Goal: Task Accomplishment & Management: Use online tool/utility

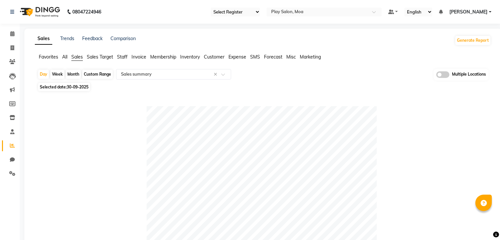
select select "full_report"
select select "csv"
click at [103, 72] on div "Custom Range" at bounding box center [97, 74] width 31 height 9
select select "9"
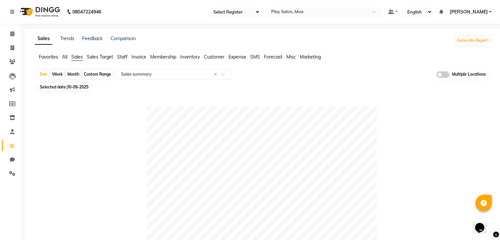
select select "2025"
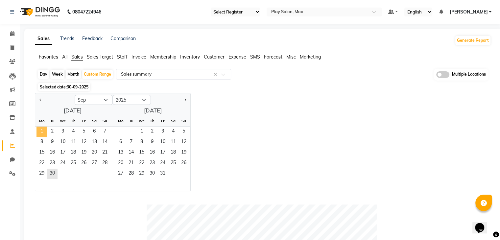
click at [43, 131] on span "1" at bounding box center [42, 132] width 11 height 11
click at [56, 174] on span "30" at bounding box center [52, 174] width 11 height 11
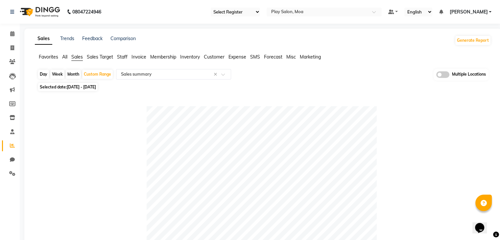
click at [51, 57] on span "Favorites" at bounding box center [48, 57] width 19 height 6
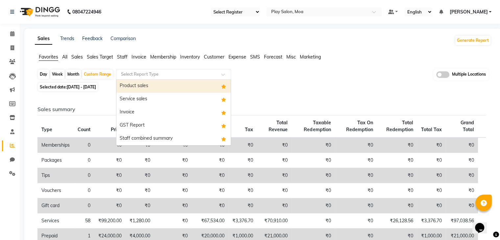
click at [143, 73] on input "text" at bounding box center [167, 74] width 95 height 7
click at [140, 83] on div "Product sales" at bounding box center [173, 86] width 114 height 13
select select "full_report"
select select "csv"
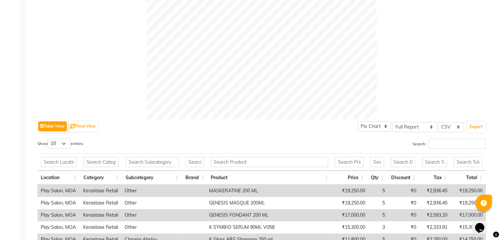
scroll to position [218, 0]
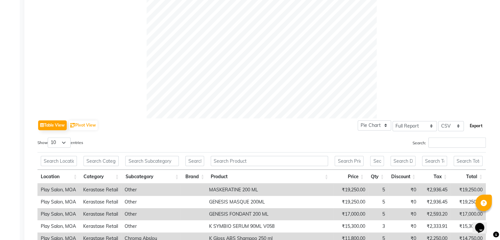
click at [475, 126] on button "Export" at bounding box center [476, 125] width 18 height 11
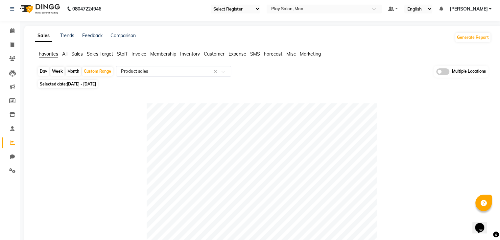
scroll to position [0, 0]
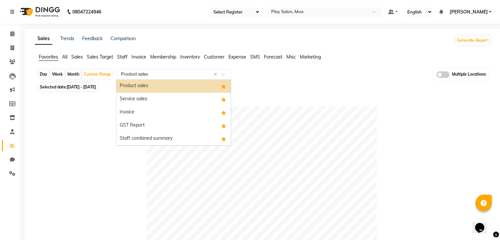
click at [169, 77] on div "Select Report Type × Product sales" at bounding box center [166, 74] width 96 height 7
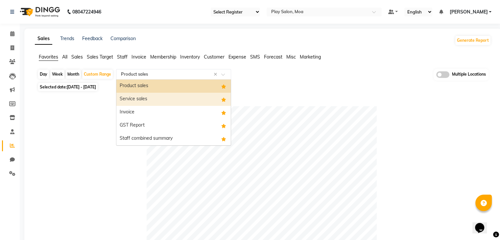
click at [159, 97] on div "Service sales" at bounding box center [173, 99] width 114 height 13
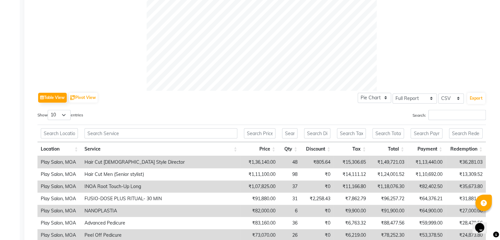
scroll to position [253, 0]
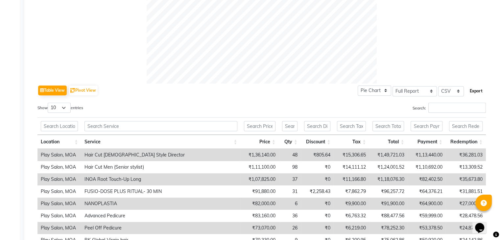
click at [475, 91] on button "Export" at bounding box center [476, 91] width 18 height 11
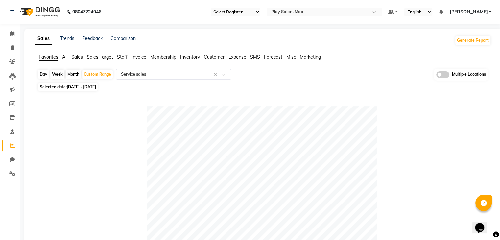
scroll to position [0, 0]
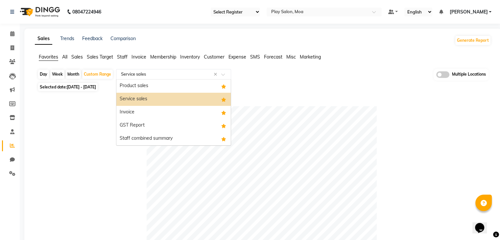
click at [224, 74] on span at bounding box center [225, 76] width 8 height 7
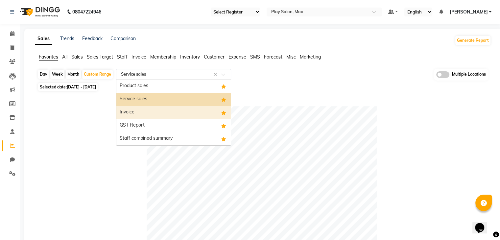
click at [122, 114] on div "Invoice" at bounding box center [173, 112] width 114 height 13
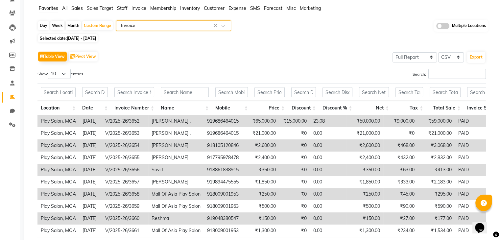
scroll to position [45, 0]
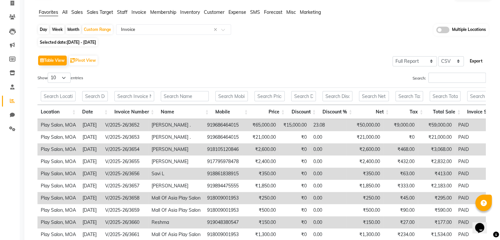
click at [476, 62] on button "Export" at bounding box center [476, 61] width 18 height 11
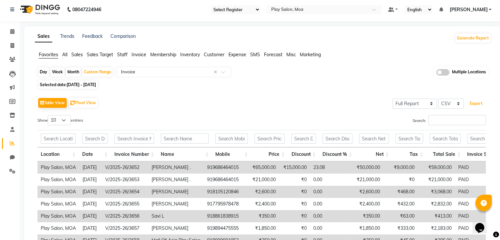
scroll to position [0, 0]
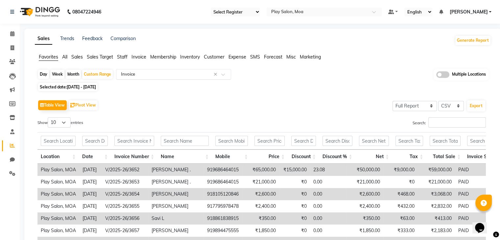
click at [221, 75] on span at bounding box center [225, 76] width 8 height 7
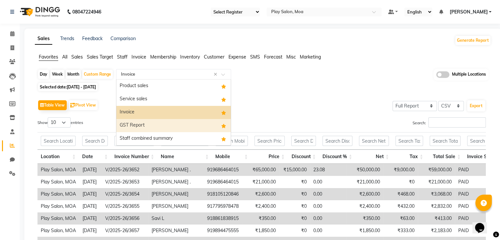
click at [130, 125] on div "GST Report" at bounding box center [173, 125] width 114 height 13
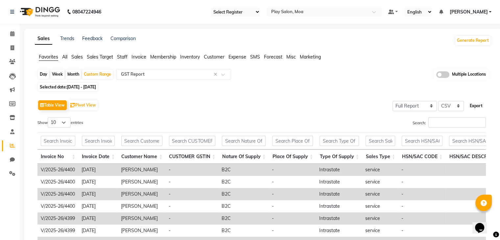
click at [477, 104] on button "Export" at bounding box center [476, 105] width 18 height 11
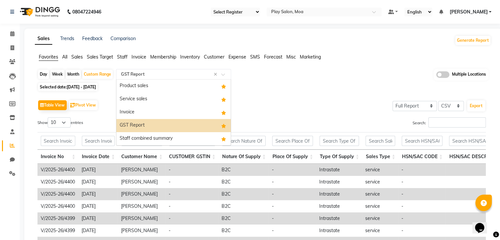
click at [222, 75] on span at bounding box center [225, 76] width 8 height 7
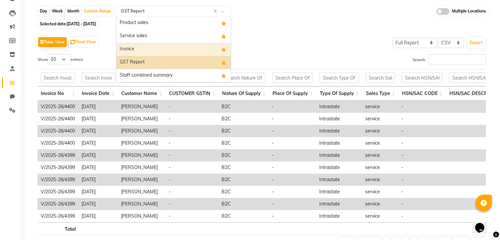
scroll to position [63, 0]
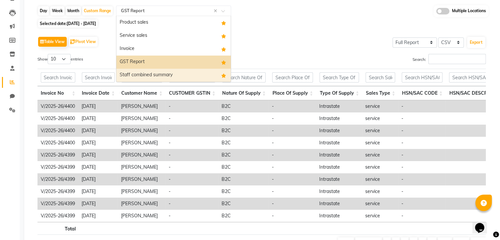
click at [150, 75] on div "Staff combined summary" at bounding box center [173, 75] width 114 height 13
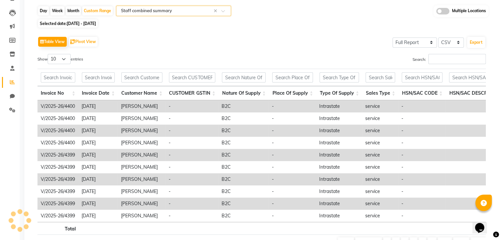
scroll to position [0, 0]
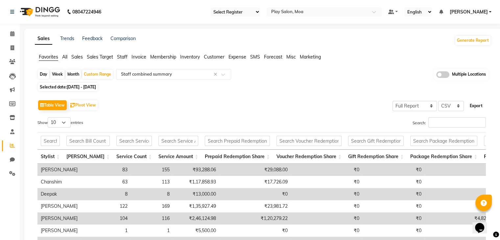
click at [476, 103] on button "Export" at bounding box center [476, 105] width 18 height 11
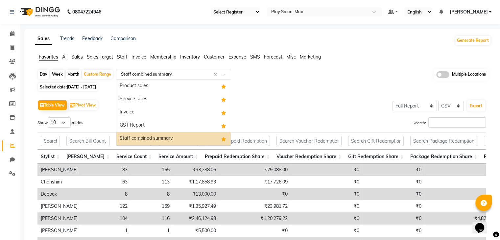
click at [224, 72] on div at bounding box center [173, 74] width 114 height 7
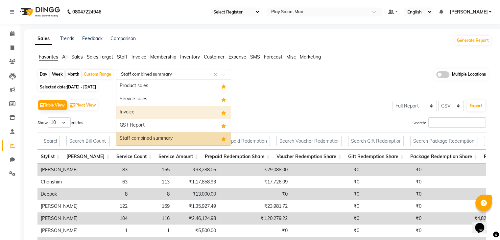
click at [300, 107] on div "Table View Pivot View Select Full Report Filtered Report Select CSV PDF Export" at bounding box center [261, 105] width 449 height 14
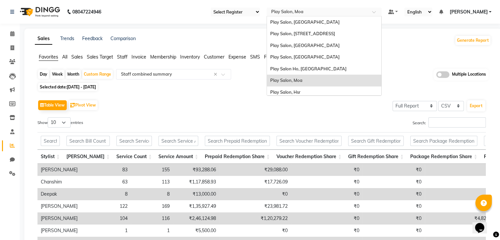
click at [374, 10] on div at bounding box center [324, 12] width 115 height 7
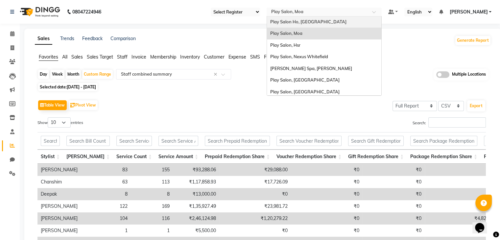
scroll to position [49, 0]
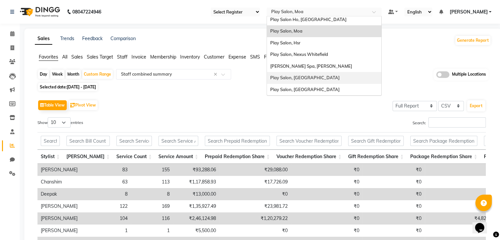
click at [291, 76] on span "Play Salon, [GEOGRAPHIC_DATA]" at bounding box center [304, 77] width 69 height 5
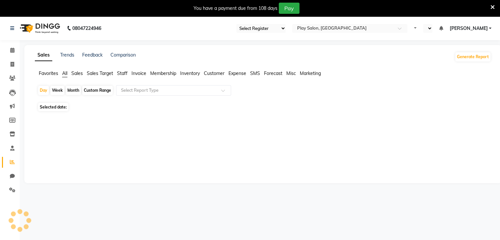
select select "89"
select select "en"
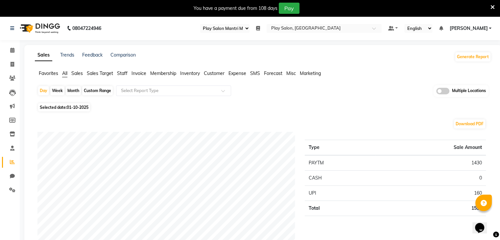
click at [109, 88] on div "Custom Range" at bounding box center [97, 90] width 31 height 9
select select "10"
select select "2025"
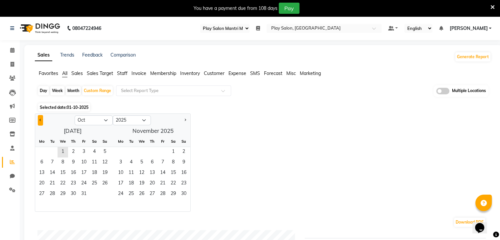
click at [38, 120] on button "Previous month" at bounding box center [40, 120] width 5 height 11
select select "9"
click at [39, 150] on span "1" at bounding box center [42, 152] width 11 height 11
click at [50, 191] on span "30" at bounding box center [52, 194] width 11 height 11
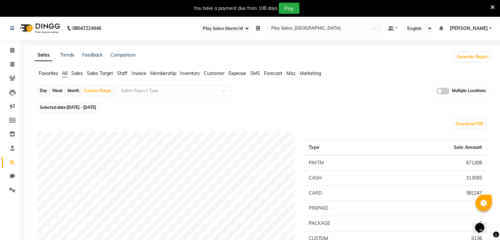
scroll to position [1, 0]
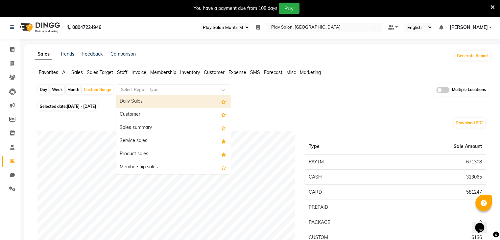
click at [222, 90] on span at bounding box center [225, 91] width 8 height 7
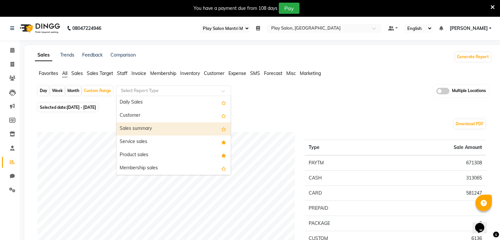
scroll to position [0, 0]
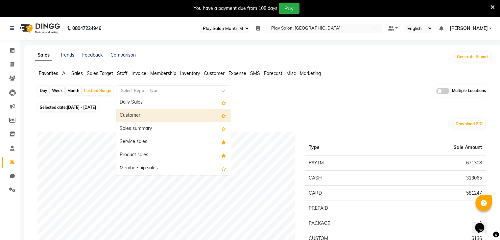
click at [50, 74] on span "Favorites" at bounding box center [48, 73] width 19 height 6
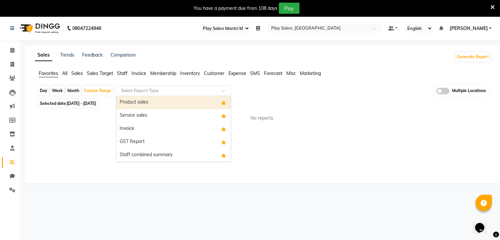
click at [183, 89] on input "text" at bounding box center [167, 90] width 95 height 7
click at [165, 101] on div "Product sales" at bounding box center [173, 102] width 114 height 13
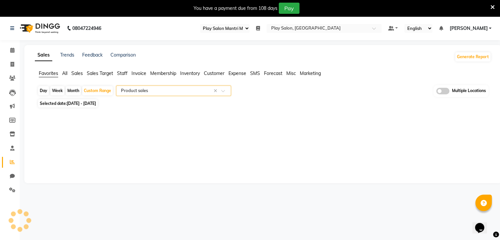
select select "full_report"
select select "csv"
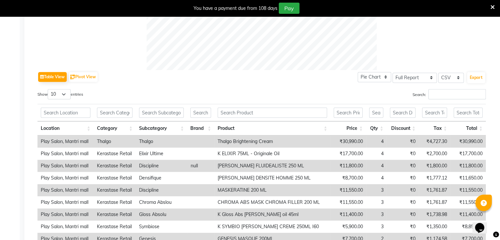
scroll to position [294, 0]
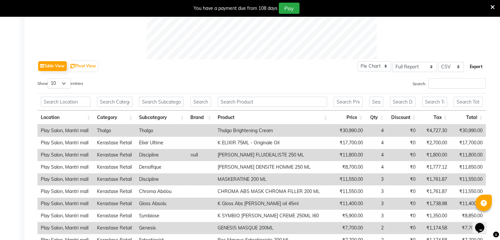
click at [476, 67] on button "Export" at bounding box center [476, 66] width 18 height 11
click at [158, 70] on div "Table View Pivot View Pie Chart Bar Chart Select Full Report Filtered Report Se…" at bounding box center [261, 66] width 449 height 14
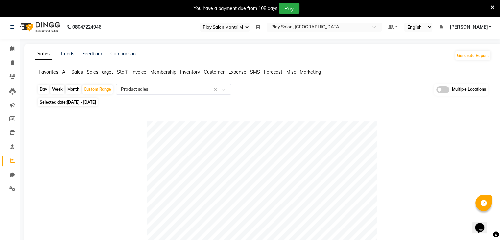
scroll to position [0, 0]
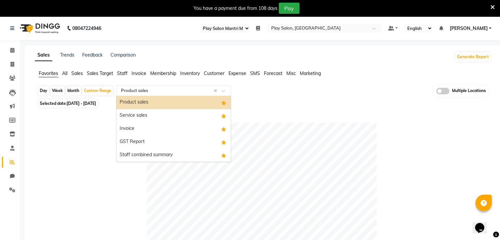
click at [224, 91] on span at bounding box center [225, 92] width 8 height 7
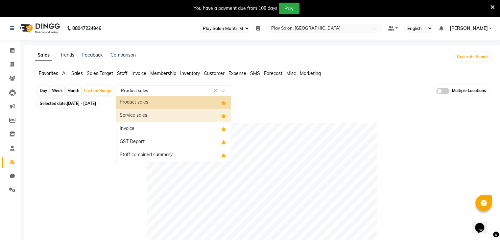
click at [157, 112] on div "Service sales" at bounding box center [173, 115] width 114 height 13
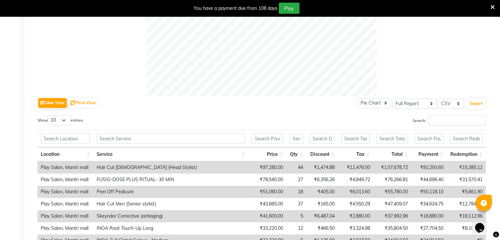
scroll to position [264, 0]
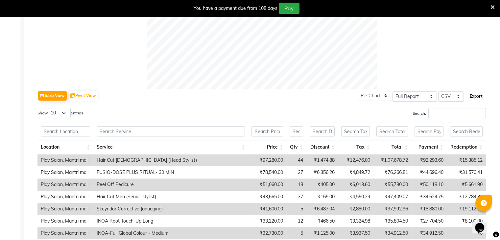
click at [477, 95] on button "Export" at bounding box center [476, 96] width 18 height 11
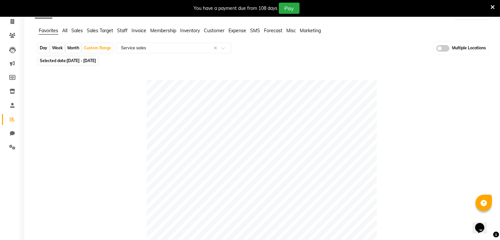
scroll to position [23, 0]
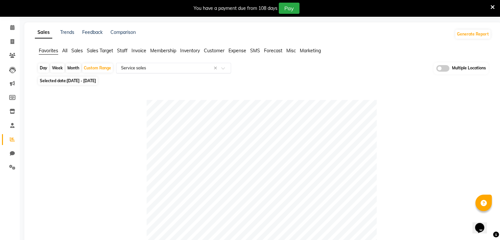
click at [223, 69] on span at bounding box center [225, 70] width 8 height 7
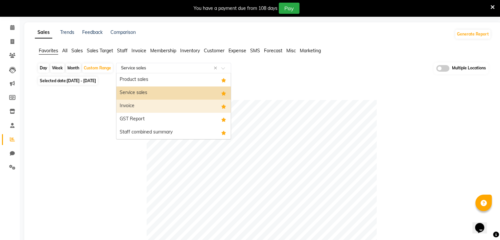
click at [166, 102] on div "Invoice" at bounding box center [173, 106] width 114 height 13
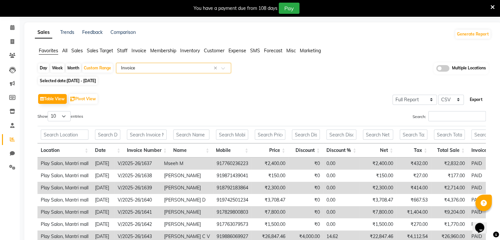
click at [477, 99] on button "Export" at bounding box center [476, 99] width 18 height 11
click at [296, 78] on div "Selected date: 01-09-2025 - 30-09-2025" at bounding box center [264, 80] width 454 height 7
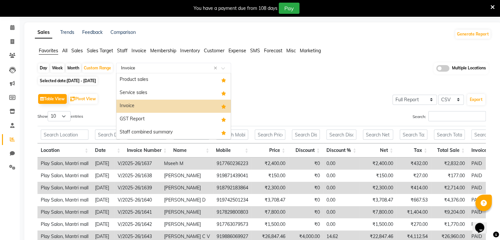
click at [222, 69] on span at bounding box center [225, 70] width 8 height 7
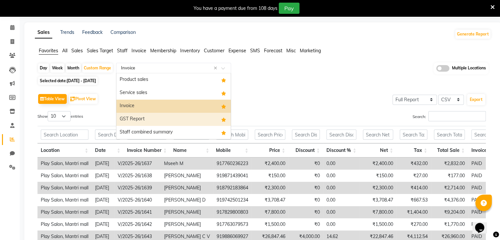
click at [146, 116] on div "GST Report" at bounding box center [173, 119] width 114 height 13
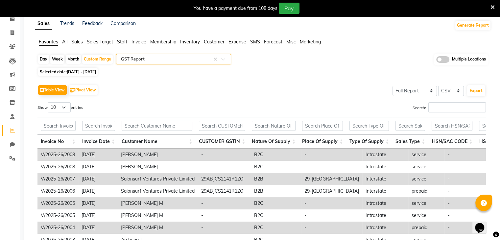
scroll to position [33, 0]
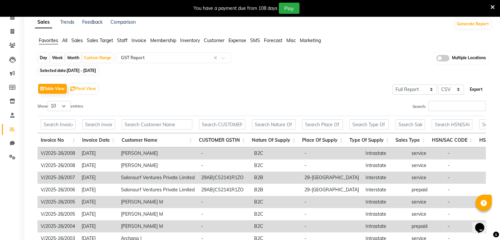
click at [476, 91] on button "Export" at bounding box center [476, 89] width 18 height 11
click at [221, 56] on div at bounding box center [173, 58] width 114 height 7
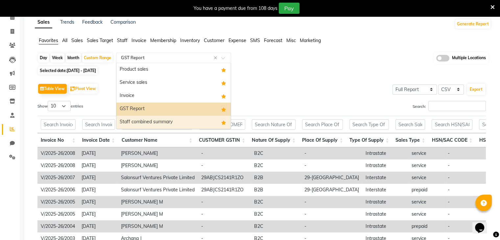
click at [131, 119] on div "Staff combined summary" at bounding box center [173, 122] width 114 height 13
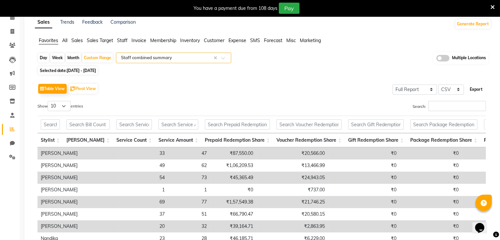
click at [475, 89] on button "Export" at bounding box center [476, 89] width 18 height 11
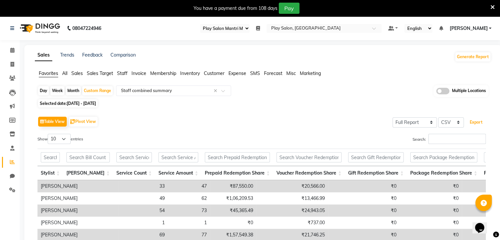
scroll to position [0, 0]
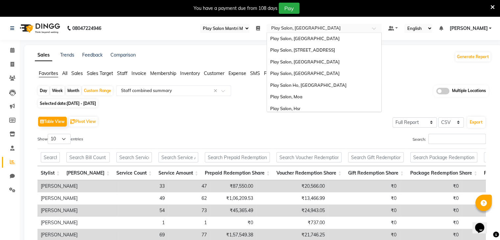
click at [373, 29] on span at bounding box center [376, 30] width 8 height 7
click at [287, 47] on span "Play Salon, [STREET_ADDRESS]" at bounding box center [302, 49] width 65 height 5
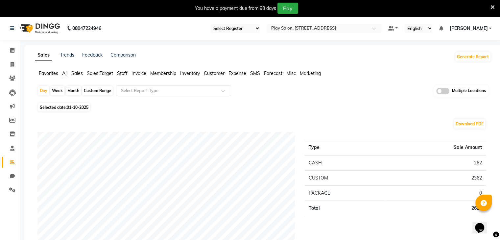
click at [95, 92] on div "Custom Range" at bounding box center [97, 90] width 31 height 9
select select "10"
select select "2025"
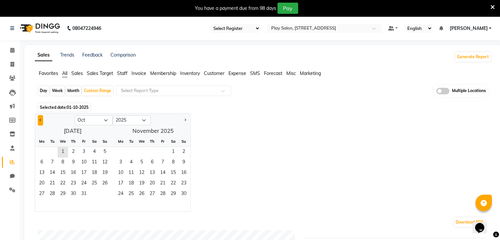
click at [38, 120] on button "Previous month" at bounding box center [40, 120] width 5 height 11
select select "9"
click at [42, 152] on span "1" at bounding box center [42, 152] width 11 height 11
click at [55, 192] on span "30" at bounding box center [52, 194] width 11 height 11
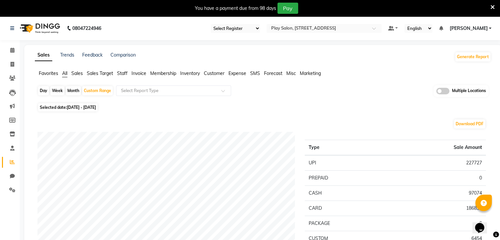
click at [43, 73] on span "Favorites" at bounding box center [48, 73] width 19 height 6
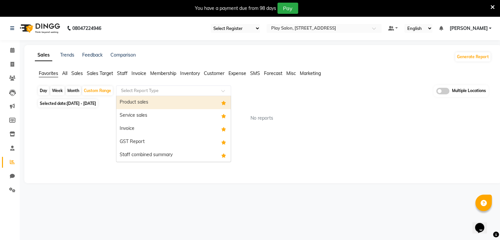
click at [194, 89] on input "text" at bounding box center [167, 90] width 95 height 7
click at [155, 107] on div "Product sales" at bounding box center [173, 102] width 114 height 13
select select "full_report"
select select "csv"
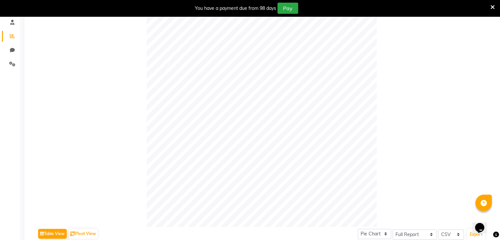
scroll to position [199, 0]
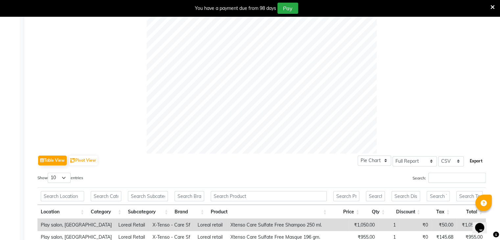
click at [475, 158] on button "Export" at bounding box center [476, 161] width 18 height 11
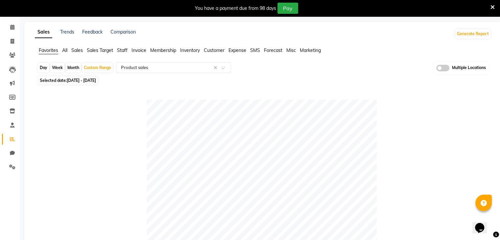
scroll to position [22, 0]
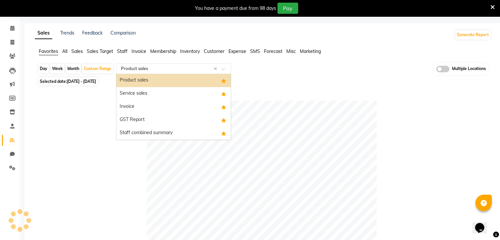
click at [222, 70] on span at bounding box center [225, 70] width 8 height 7
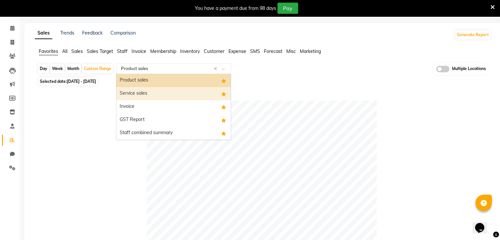
click at [162, 87] on div "Service sales" at bounding box center [173, 93] width 114 height 13
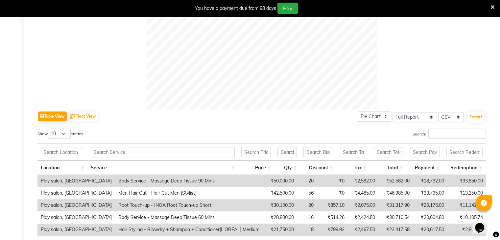
scroll to position [255, 0]
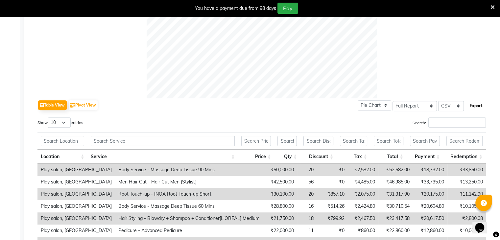
click at [477, 106] on button "Export" at bounding box center [476, 105] width 18 height 11
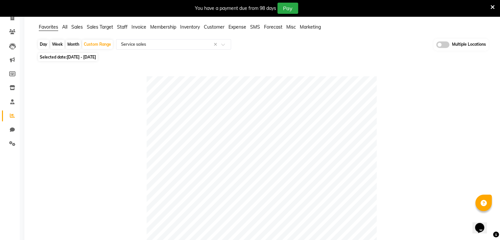
scroll to position [46, 0]
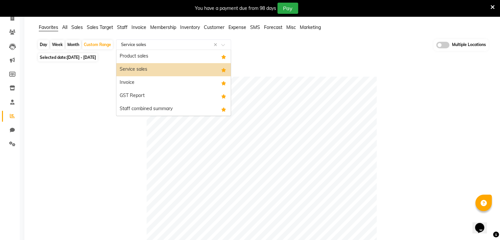
click at [221, 47] on div "Select Report Type × Service sales ×" at bounding box center [173, 44] width 115 height 11
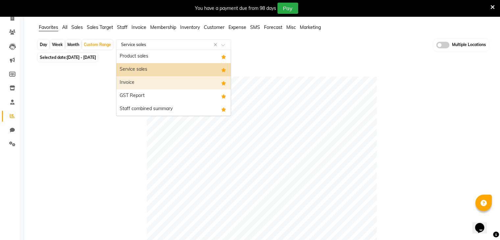
click at [166, 81] on div "Invoice" at bounding box center [173, 82] width 114 height 13
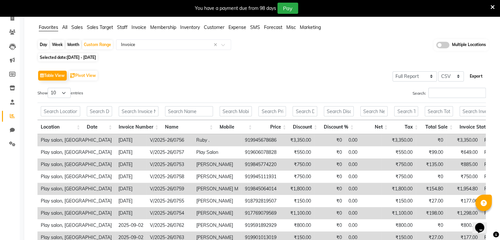
click at [476, 75] on button "Export" at bounding box center [476, 76] width 18 height 11
click at [361, 74] on div "Table View Pivot View Select Full Report Filtered Report Select CSV PDF Export" at bounding box center [261, 76] width 449 height 14
click at [224, 43] on span at bounding box center [225, 46] width 8 height 7
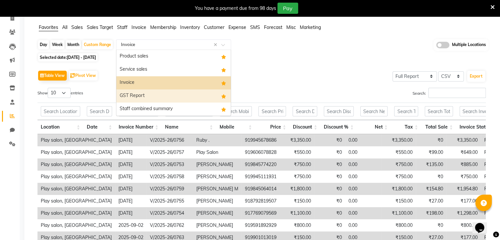
click at [128, 93] on div "GST Report" at bounding box center [173, 95] width 114 height 13
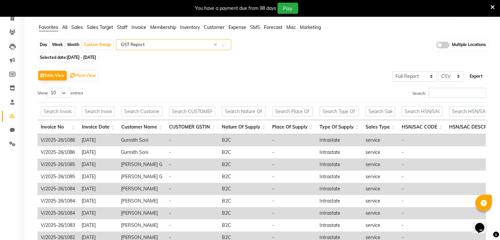
click at [474, 75] on button "Export" at bounding box center [476, 76] width 18 height 11
click at [295, 61] on div "Day Week Month Custom Range Select Report Type × GST Report × Multiple Location…" at bounding box center [263, 164] width 456 height 250
click at [223, 42] on div at bounding box center [173, 44] width 114 height 7
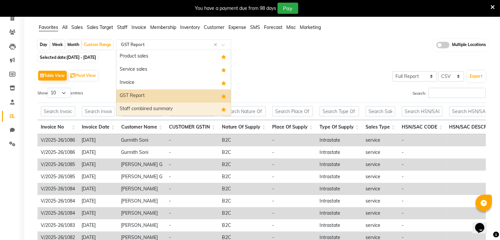
click at [151, 110] on div "Staff combined summary" at bounding box center [173, 109] width 114 height 13
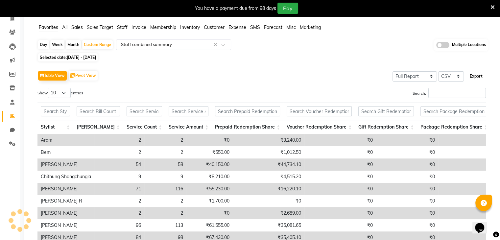
click at [479, 75] on button "Export" at bounding box center [476, 76] width 18 height 11
click at [314, 64] on div "Table View Pivot View Select Full Report Filtered Report Select CSV PDF Export …" at bounding box center [261, 176] width 459 height 226
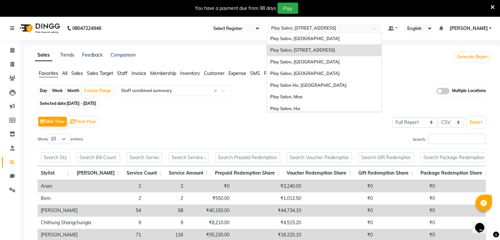
click at [373, 29] on span at bounding box center [376, 30] width 8 height 7
click at [320, 58] on div "Play Salon, [GEOGRAPHIC_DATA]" at bounding box center [324, 62] width 114 height 12
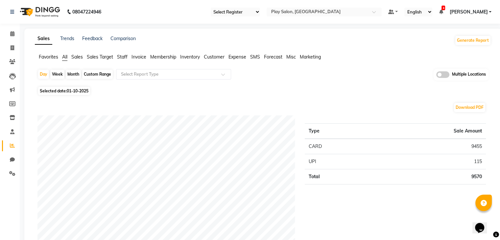
click at [99, 74] on div "Custom Range" at bounding box center [97, 74] width 31 height 9
select select "10"
select select "2025"
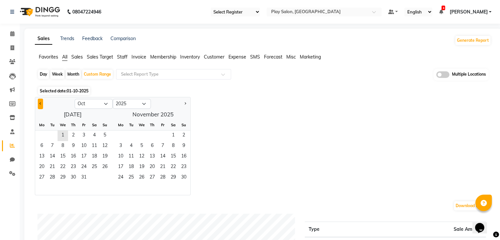
click at [41, 103] on span "Previous month" at bounding box center [40, 103] width 2 height 2
select select "9"
click at [41, 133] on span "1" at bounding box center [42, 136] width 11 height 11
click at [54, 176] on span "30" at bounding box center [52, 178] width 11 height 11
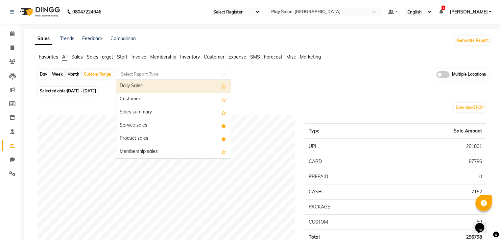
click at [224, 77] on span at bounding box center [225, 76] width 8 height 7
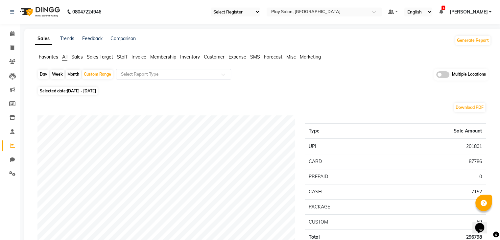
click at [47, 56] on span "Favorites" at bounding box center [48, 57] width 19 height 6
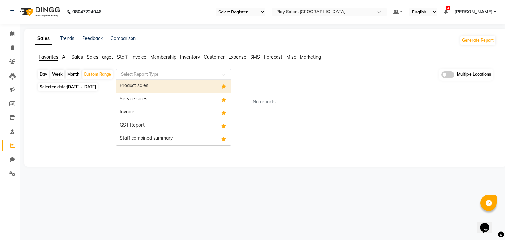
click at [179, 76] on input "text" at bounding box center [167, 74] width 95 height 7
click at [170, 84] on div "Product sales" at bounding box center [173, 86] width 114 height 13
select select "full_report"
select select "csv"
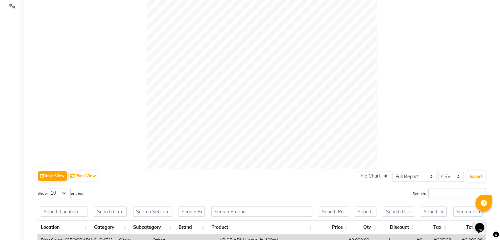
scroll to position [174, 0]
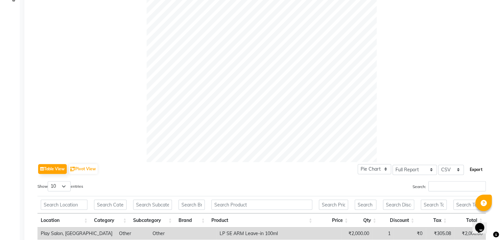
click at [476, 171] on button "Export" at bounding box center [476, 169] width 18 height 11
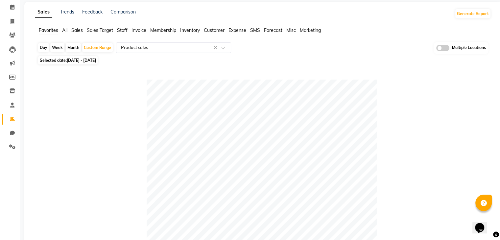
scroll to position [0, 0]
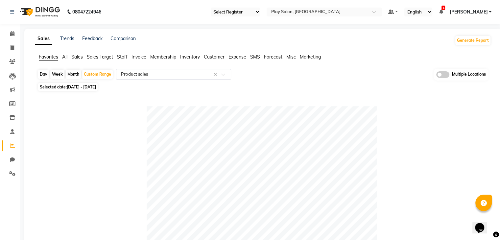
click at [222, 74] on span at bounding box center [225, 76] width 8 height 7
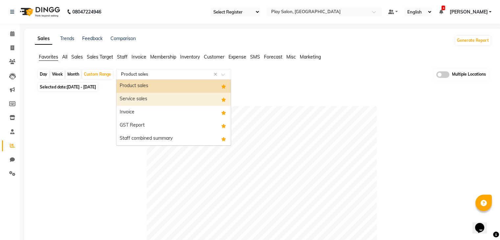
click at [157, 96] on div "Service sales" at bounding box center [173, 99] width 114 height 13
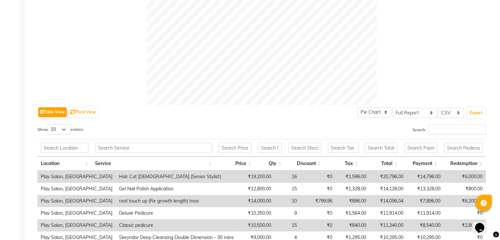
scroll to position [234, 0]
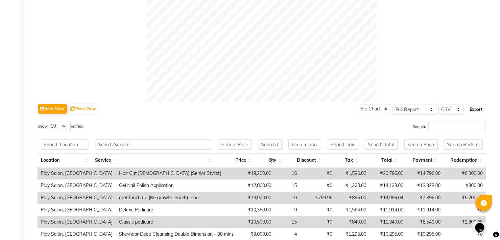
click at [475, 108] on button "Export" at bounding box center [476, 109] width 18 height 11
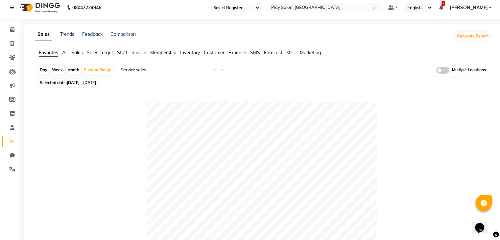
scroll to position [0, 0]
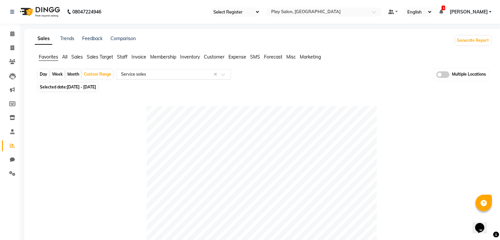
click at [224, 75] on span at bounding box center [225, 76] width 8 height 7
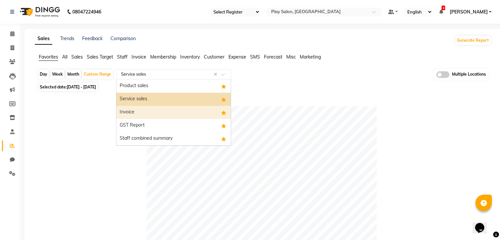
click at [133, 113] on div "Invoice" at bounding box center [173, 112] width 114 height 13
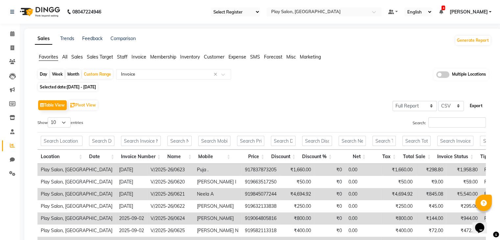
click at [477, 105] on button "Export" at bounding box center [476, 105] width 18 height 11
click at [305, 73] on div "Day Week Month Custom Range Select Report Type × Invoice × Multiple Locations" at bounding box center [262, 75] width 451 height 12
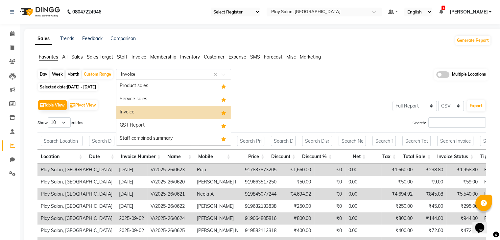
click at [224, 74] on span at bounding box center [225, 76] width 8 height 7
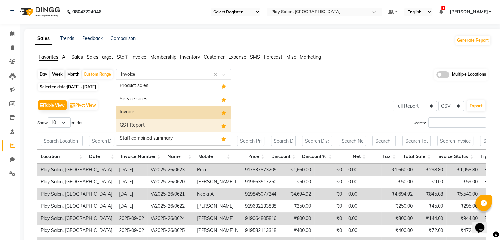
click at [146, 120] on div "GST Report" at bounding box center [173, 125] width 114 height 13
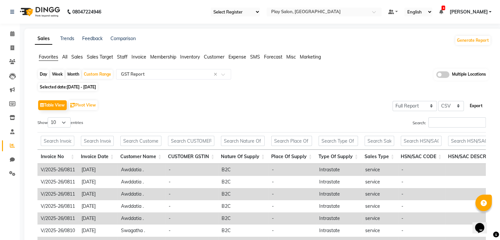
click at [477, 108] on button "Export" at bounding box center [476, 105] width 18 height 11
drag, startPoint x: 330, startPoint y: 98, endPoint x: 242, endPoint y: 86, distance: 88.3
click at [330, 98] on div "Table View Pivot View Select Full Report Filtered Report Select CSV PDF Export" at bounding box center [261, 105] width 449 height 14
click at [225, 76] on span at bounding box center [225, 76] width 8 height 7
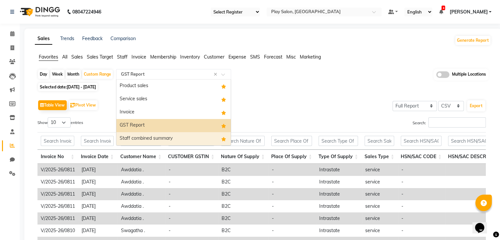
click at [143, 138] on div "Staff combined summary" at bounding box center [173, 138] width 114 height 13
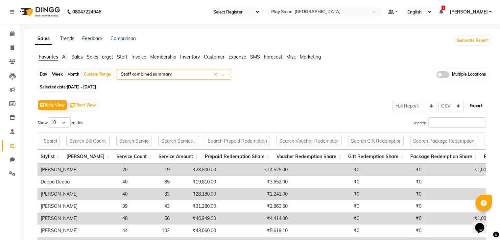
click at [475, 106] on button "Export" at bounding box center [476, 105] width 18 height 11
click at [322, 91] on div "Day Week Month Custom Range Select Report Type × Staff combined summary × Multi…" at bounding box center [263, 175] width 456 height 213
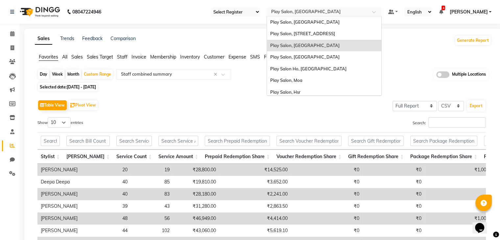
click at [371, 14] on div at bounding box center [324, 12] width 115 height 7
click at [321, 54] on div "Play Salon, [GEOGRAPHIC_DATA]" at bounding box center [324, 57] width 114 height 12
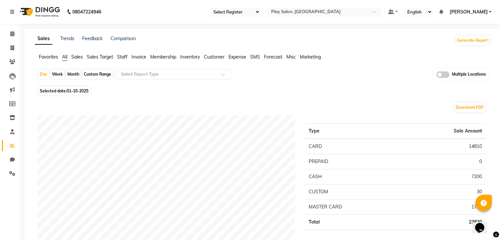
click at [95, 74] on div "Custom Range" at bounding box center [97, 74] width 31 height 9
select select "10"
select select "2025"
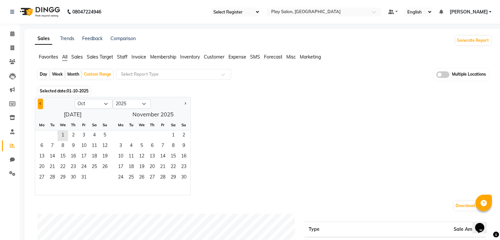
click at [39, 102] on button "Previous month" at bounding box center [40, 104] width 5 height 11
select select "9"
click at [43, 134] on span "1" at bounding box center [42, 136] width 11 height 11
click at [51, 173] on span "30" at bounding box center [52, 178] width 11 height 11
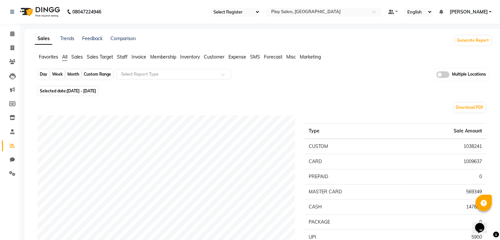
click at [102, 77] on div "Custom Range" at bounding box center [97, 74] width 31 height 9
select select "9"
select select "2025"
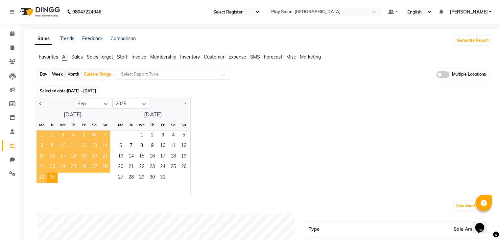
click at [42, 133] on span "1" at bounding box center [42, 136] width 11 height 11
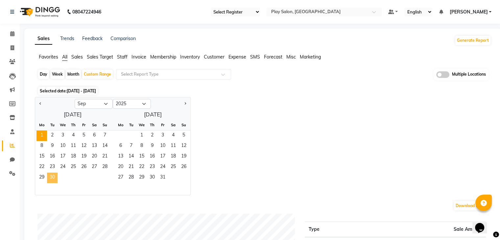
click at [51, 181] on span "30" at bounding box center [52, 178] width 11 height 11
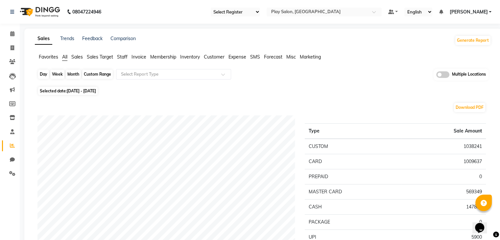
click at [92, 71] on div "Custom Range" at bounding box center [97, 74] width 31 height 9
select select "9"
select select "2025"
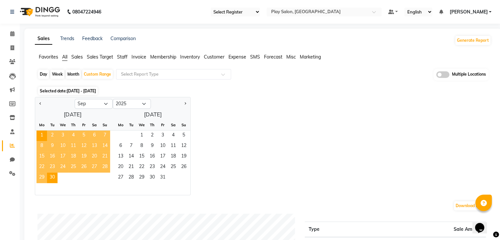
click at [47, 56] on span "Favorites" at bounding box center [48, 57] width 19 height 6
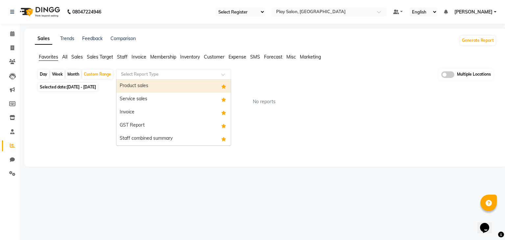
click at [172, 78] on div "Select Report Type" at bounding box center [173, 74] width 115 height 11
click at [156, 86] on div "Product sales" at bounding box center [173, 86] width 114 height 13
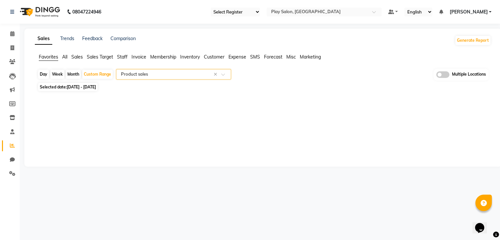
select select "full_report"
select select "csv"
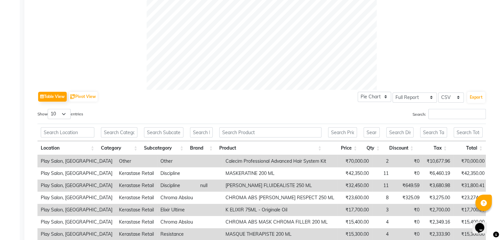
scroll to position [257, 0]
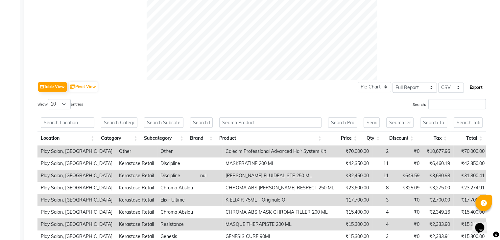
click at [476, 85] on button "Export" at bounding box center [476, 87] width 18 height 11
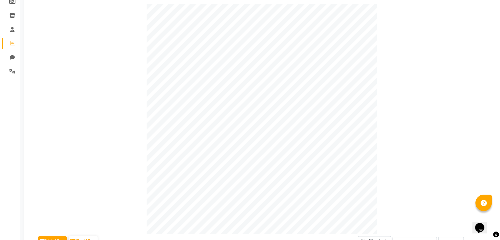
scroll to position [60, 0]
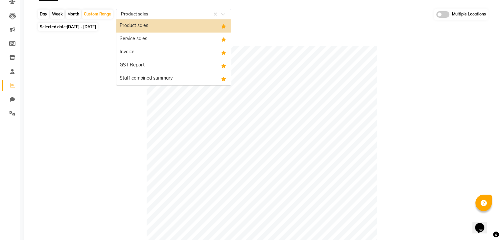
click at [224, 15] on span at bounding box center [225, 16] width 8 height 7
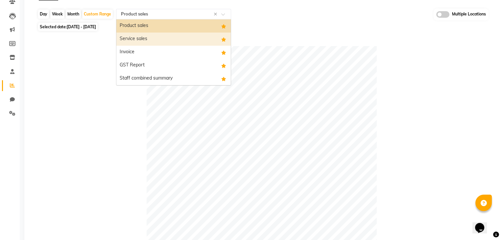
click at [141, 37] on div "Service sales" at bounding box center [173, 39] width 114 height 13
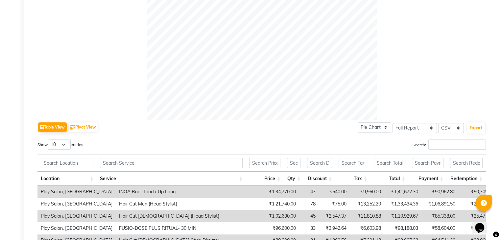
scroll to position [234, 0]
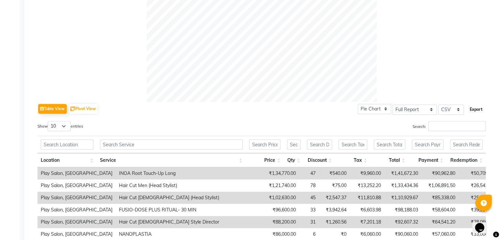
click at [476, 108] on button "Export" at bounding box center [476, 109] width 18 height 11
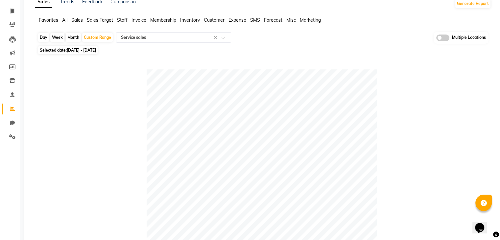
scroll to position [0, 0]
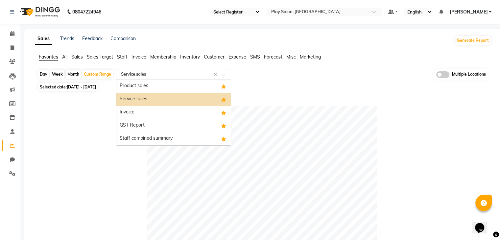
click at [226, 76] on span at bounding box center [225, 76] width 8 height 7
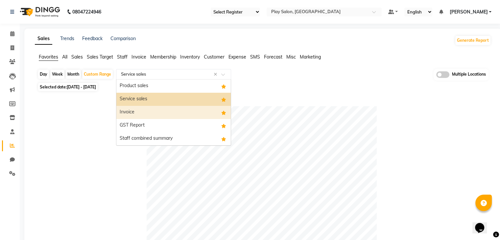
click at [150, 113] on div "Invoice" at bounding box center [173, 112] width 114 height 13
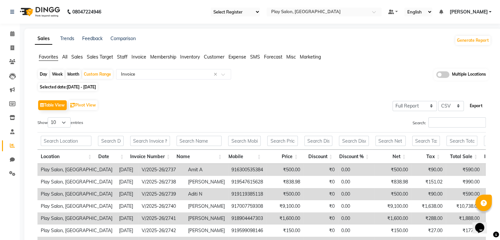
click at [474, 104] on button "Export" at bounding box center [476, 105] width 18 height 11
click at [328, 79] on div "Day Week Month Custom Range Select Report Type × Invoice × Multiple Locations" at bounding box center [262, 75] width 451 height 12
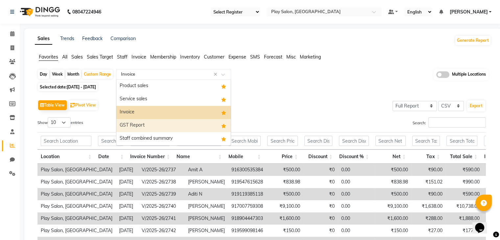
drag, startPoint x: 226, startPoint y: 74, endPoint x: 144, endPoint y: 122, distance: 95.7
click at [144, 80] on ng-select "Select Report Type × Invoice × Product sales Service sales Invoice GST Report S…" at bounding box center [173, 74] width 115 height 11
click at [144, 122] on div "GST Report" at bounding box center [173, 125] width 114 height 13
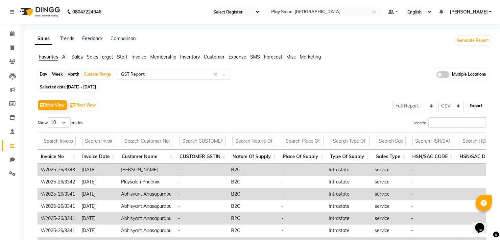
click at [477, 104] on button "Export" at bounding box center [476, 105] width 18 height 11
click at [477, 103] on button "Export" at bounding box center [476, 105] width 18 height 11
click at [296, 84] on div "Selected date: 01-09-2025 - 30-09-2025" at bounding box center [264, 87] width 454 height 7
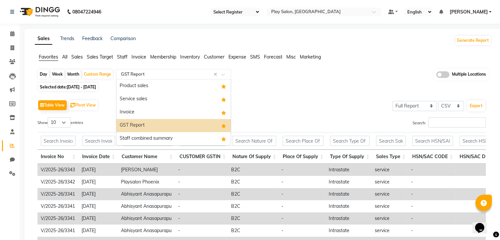
click at [222, 73] on span at bounding box center [225, 76] width 8 height 7
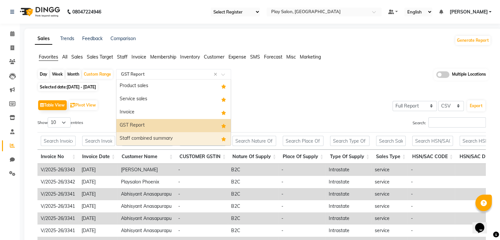
click at [128, 136] on div "Staff combined summary" at bounding box center [173, 138] width 114 height 13
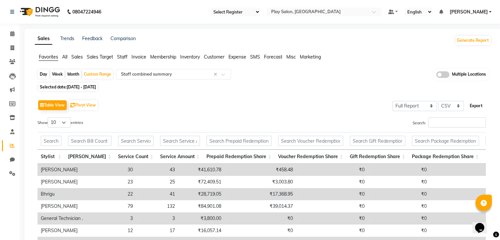
click at [476, 105] on button "Export" at bounding box center [476, 105] width 18 height 11
click at [297, 106] on div "Table View Pivot View Select Full Report Filtered Report Select CSV PDF Export" at bounding box center [261, 105] width 449 height 14
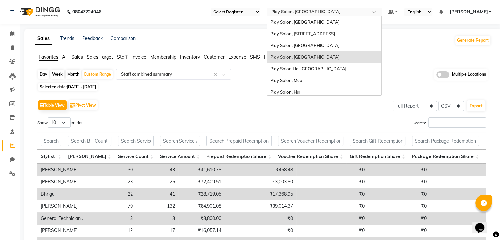
click at [375, 12] on span at bounding box center [376, 14] width 8 height 7
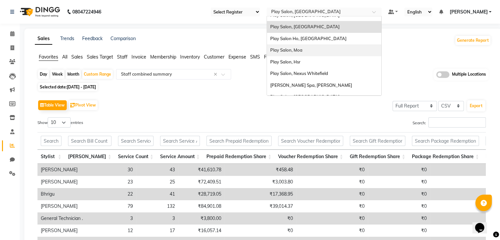
scroll to position [31, 0]
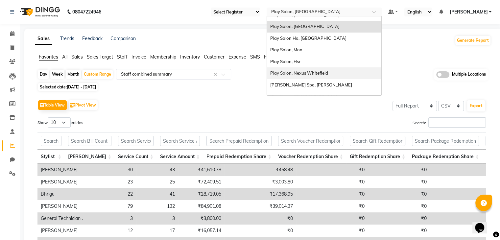
click at [285, 74] on span "Play Salon, Nexus Whitefield" at bounding box center [299, 72] width 58 height 5
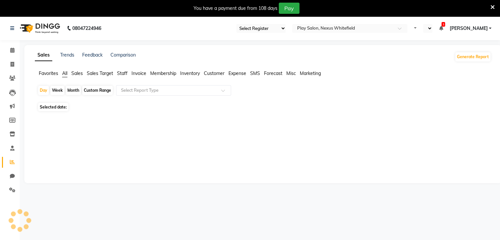
select select "en"
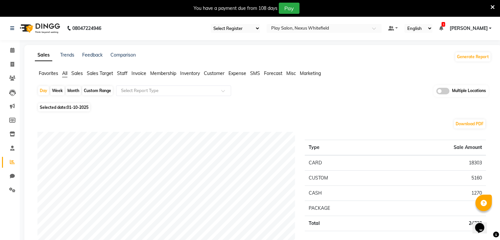
click at [102, 89] on div "Custom Range" at bounding box center [97, 90] width 31 height 9
select select "10"
select select "2025"
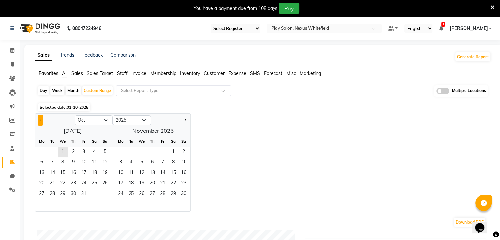
click at [41, 119] on span "Previous month" at bounding box center [40, 120] width 2 height 2
select select "9"
click at [42, 153] on span "1" at bounding box center [42, 152] width 11 height 11
click at [55, 193] on span "30" at bounding box center [52, 194] width 11 height 11
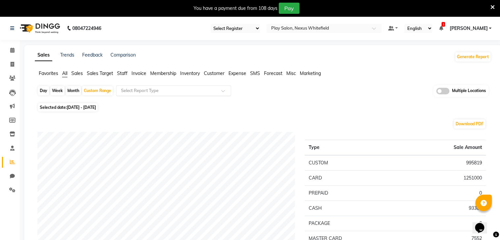
click at [224, 93] on span at bounding box center [225, 92] width 8 height 7
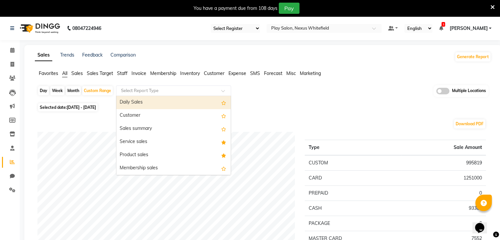
click at [50, 73] on span "Favorites" at bounding box center [48, 73] width 19 height 6
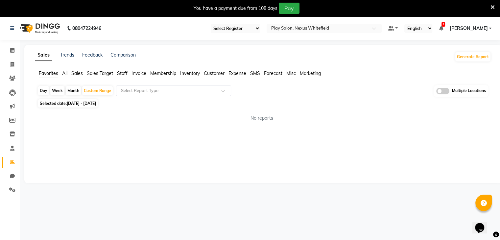
click at [169, 85] on app-reports "Favorites All Sales Sales Target Staff Invoice Membership Inventory Customer Ex…" at bounding box center [263, 98] width 464 height 57
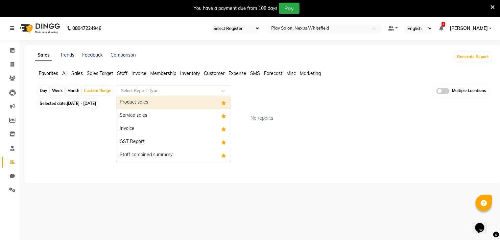
click at [169, 90] on input "text" at bounding box center [167, 90] width 95 height 7
click at [158, 101] on div "Product sales" at bounding box center [173, 102] width 114 height 13
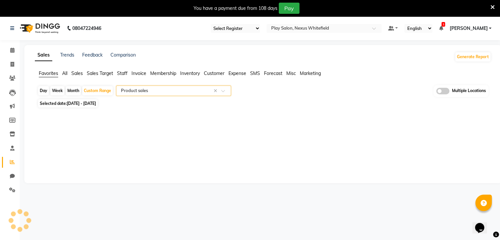
select select "full_report"
select select "csv"
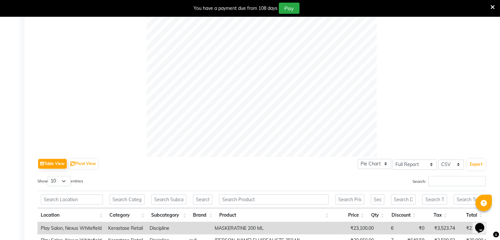
scroll to position [198, 0]
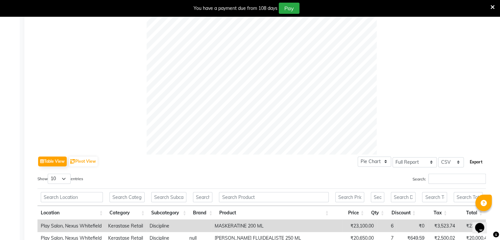
click at [475, 161] on button "Export" at bounding box center [476, 162] width 18 height 11
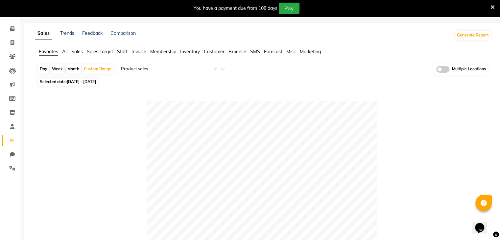
scroll to position [0, 0]
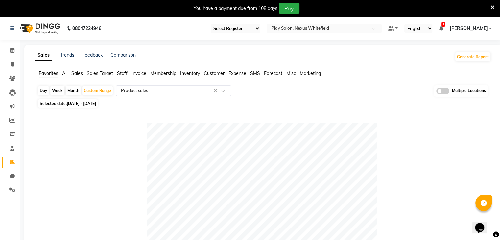
click at [223, 91] on span at bounding box center [225, 92] width 8 height 7
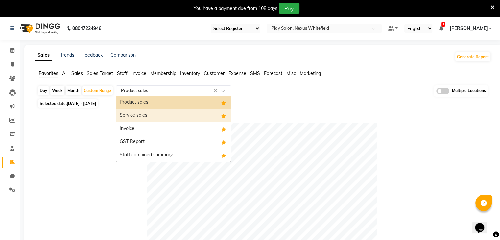
click at [168, 118] on div "Service sales" at bounding box center [173, 115] width 114 height 13
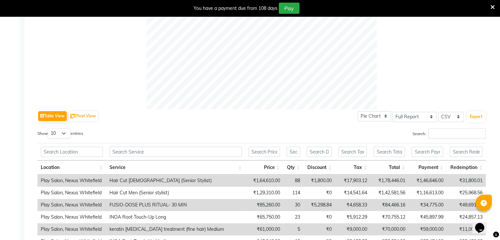
scroll to position [262, 0]
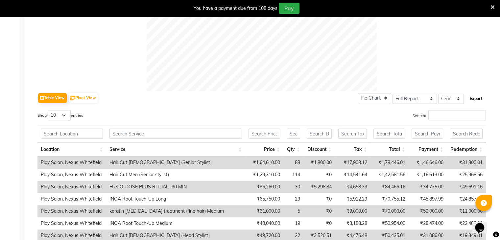
click at [476, 98] on button "Export" at bounding box center [476, 98] width 18 height 11
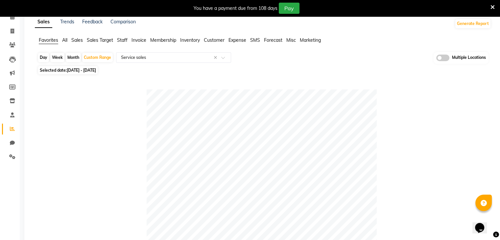
scroll to position [16, 0]
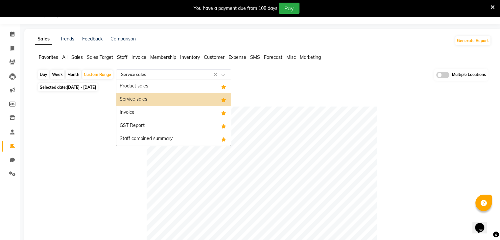
click at [223, 75] on span at bounding box center [225, 76] width 8 height 7
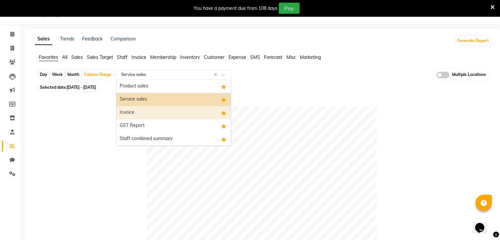
click at [141, 109] on div "Invoice" at bounding box center [173, 112] width 114 height 13
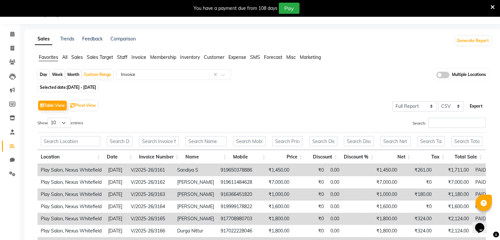
click at [476, 108] on button "Export" at bounding box center [476, 106] width 18 height 11
click at [476, 103] on button "Export" at bounding box center [476, 106] width 18 height 11
click at [345, 80] on div "Day Week Month Custom Range Select Report Type × Invoice × Multiple Locations" at bounding box center [262, 75] width 451 height 12
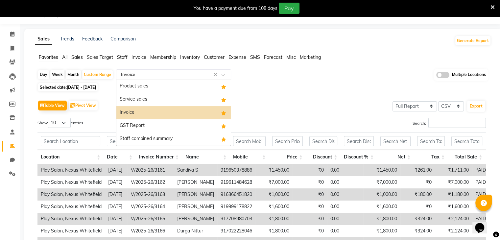
click at [226, 74] on span at bounding box center [225, 76] width 8 height 7
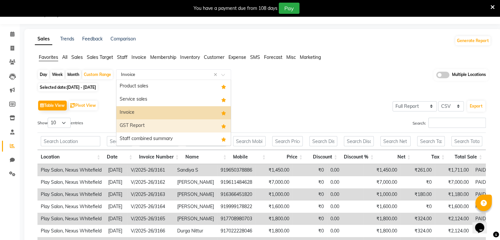
click at [134, 128] on div "GST Report" at bounding box center [173, 125] width 114 height 13
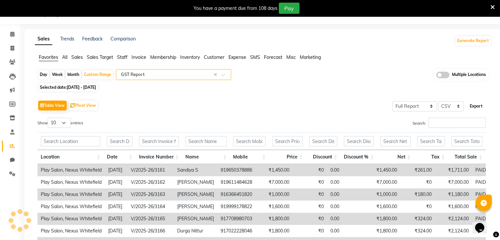
click at [475, 106] on button "Export" at bounding box center [476, 106] width 18 height 11
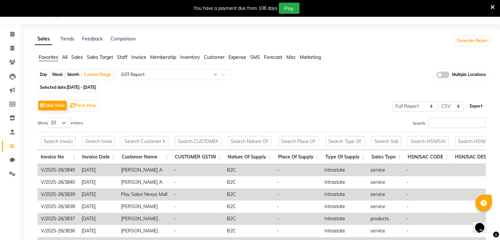
click at [476, 105] on button "Export" at bounding box center [476, 106] width 18 height 11
click at [313, 92] on div "Day Week Month Custom Range Select Report Type × GST Report × Multiple Location…" at bounding box center [263, 194] width 456 height 250
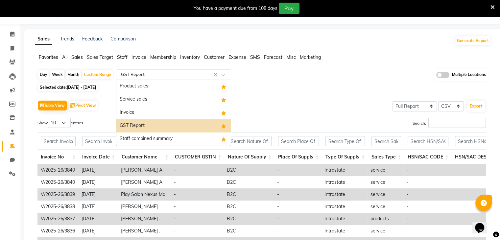
click at [225, 76] on span at bounding box center [225, 76] width 8 height 7
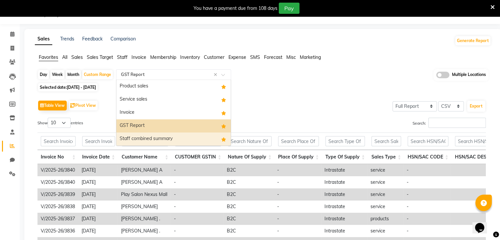
click at [137, 139] on div "Staff combined summary" at bounding box center [173, 139] width 114 height 13
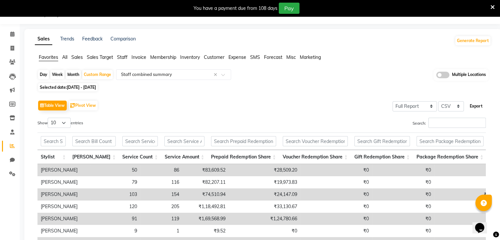
click at [476, 107] on button "Export" at bounding box center [476, 106] width 18 height 11
click at [348, 57] on ul "Favorites All Sales Sales Target Staff Invoice Membership Inventory Customer Ex…" at bounding box center [263, 57] width 456 height 7
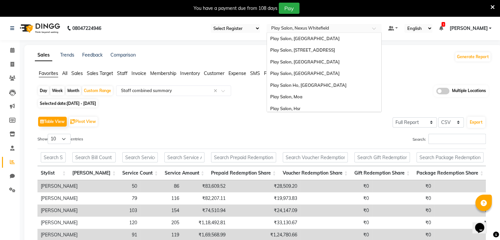
click at [373, 29] on span at bounding box center [376, 30] width 8 height 7
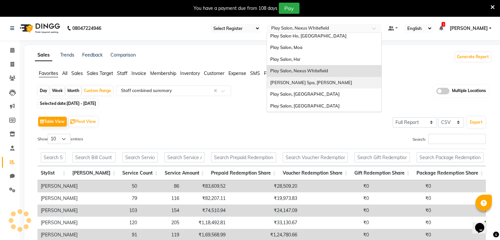
click at [274, 80] on span "[PERSON_NAME] Spa, [PERSON_NAME]" at bounding box center [311, 82] width 82 height 5
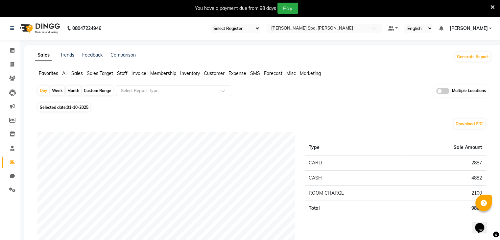
click at [99, 89] on div "Custom Range" at bounding box center [97, 90] width 31 height 9
select select "10"
select select "2025"
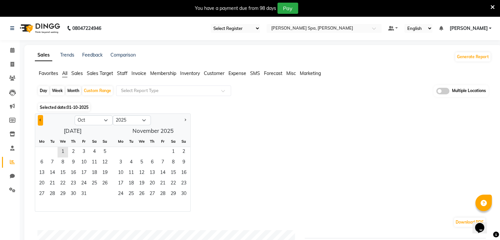
click at [38, 118] on button "Previous month" at bounding box center [40, 120] width 5 height 11
select select "9"
click at [38, 151] on span "1" at bounding box center [42, 152] width 11 height 11
click at [50, 192] on span "30" at bounding box center [52, 194] width 11 height 11
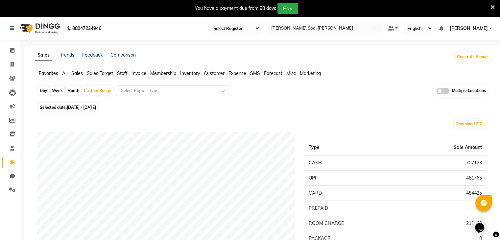
click at [47, 74] on span "Favorites" at bounding box center [48, 73] width 19 height 6
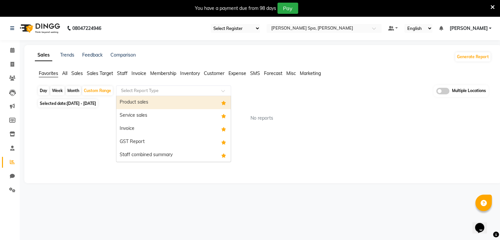
click at [213, 90] on input "text" at bounding box center [167, 90] width 95 height 7
click at [150, 103] on div "Product sales" at bounding box center [173, 102] width 114 height 13
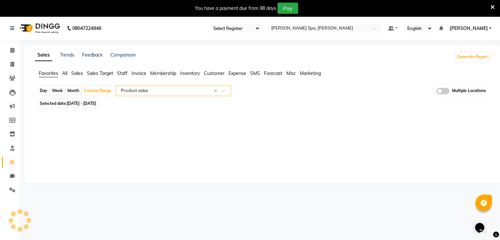
select select "full_report"
select select "csv"
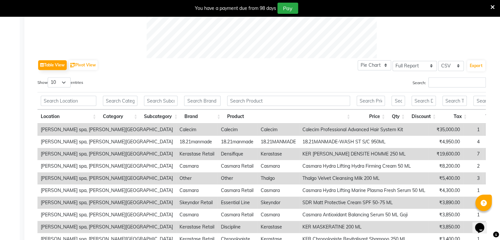
scroll to position [298, 0]
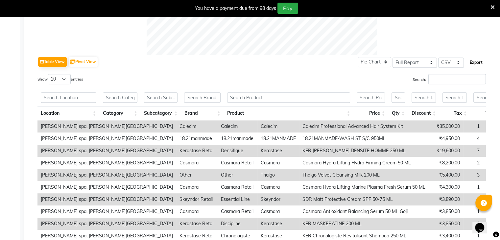
click at [476, 61] on button "Export" at bounding box center [476, 62] width 18 height 11
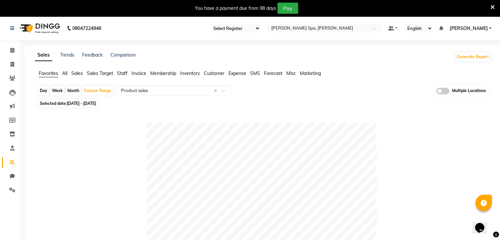
scroll to position [0, 0]
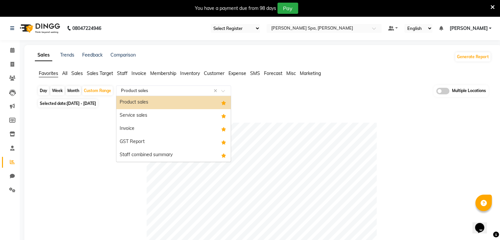
click at [222, 94] on span at bounding box center [225, 92] width 8 height 7
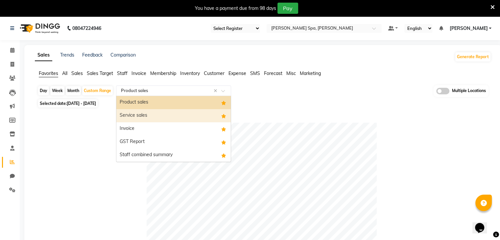
click at [131, 113] on div "Service sales" at bounding box center [173, 115] width 114 height 13
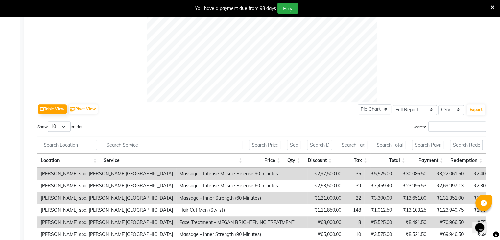
scroll to position [251, 0]
click at [476, 109] on button "Export" at bounding box center [476, 109] width 18 height 11
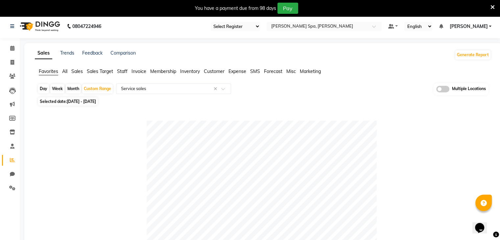
scroll to position [0, 0]
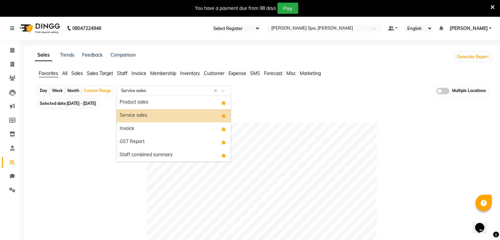
click at [223, 91] on span at bounding box center [225, 92] width 8 height 7
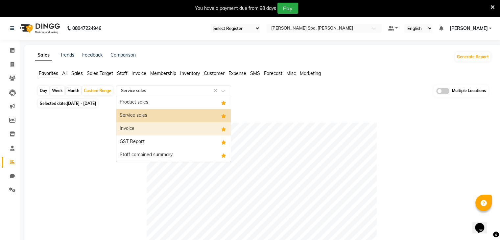
click at [140, 125] on div "Invoice" at bounding box center [173, 128] width 114 height 13
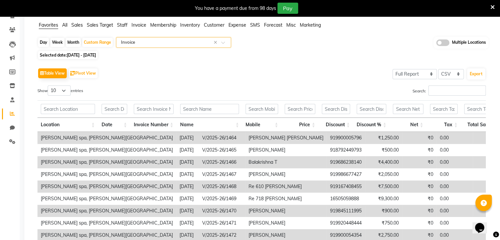
scroll to position [50, 0]
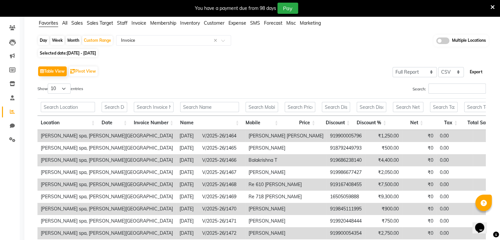
click at [474, 72] on button "Export" at bounding box center [476, 71] width 18 height 11
click at [346, 44] on div "Day Week Month Custom Range Select Report Type × Invoice × Multiple Locations" at bounding box center [262, 41] width 451 height 12
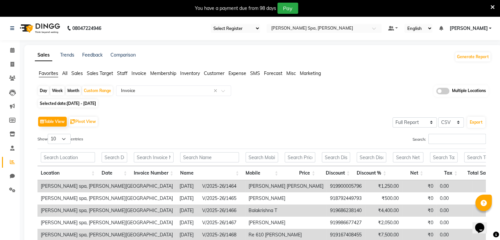
scroll to position [0, 0]
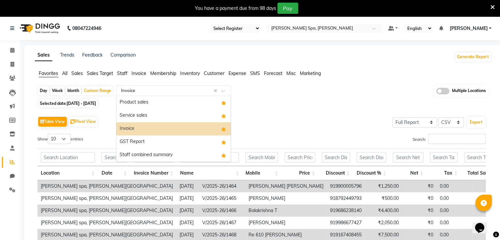
click at [224, 92] on span at bounding box center [225, 92] width 8 height 7
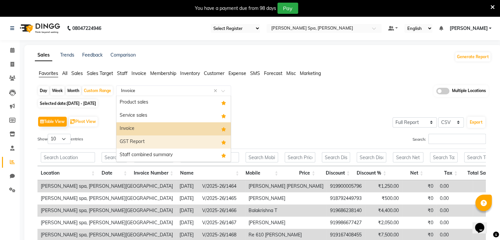
click at [129, 140] on div "GST Report" at bounding box center [173, 141] width 114 height 13
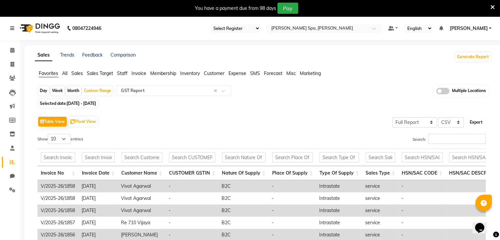
click at [479, 121] on button "Export" at bounding box center [476, 122] width 18 height 11
click at [321, 113] on div "Table View Pivot View Select Full Report Filtered Report Select CSV PDF Export …" at bounding box center [261, 223] width 459 height 226
click at [221, 93] on div at bounding box center [173, 90] width 114 height 7
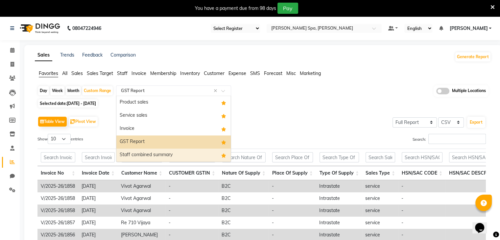
click at [138, 152] on div "Staff combined summary" at bounding box center [173, 155] width 114 height 13
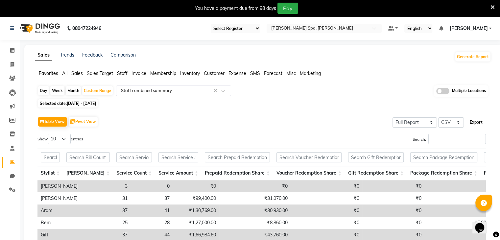
click at [480, 120] on button "Export" at bounding box center [476, 122] width 18 height 11
click at [341, 113] on div "Table View Pivot View Select Full Report Filtered Report Select CSV PDF Export …" at bounding box center [261, 223] width 459 height 226
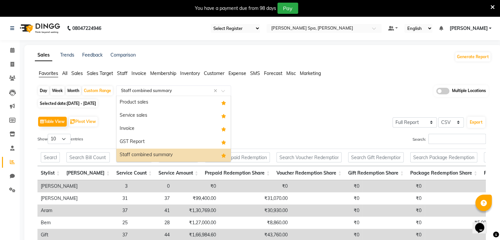
click at [223, 90] on span at bounding box center [225, 92] width 8 height 7
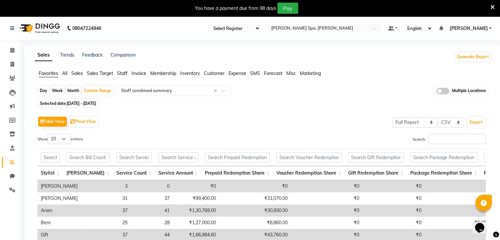
click at [313, 121] on div "Table View Pivot View Select Full Report Filtered Report Select CSV PDF Export" at bounding box center [261, 122] width 449 height 14
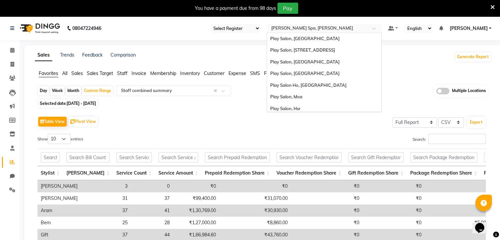
click at [370, 28] on div at bounding box center [324, 29] width 115 height 7
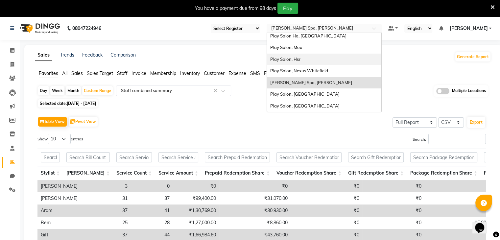
click at [313, 58] on div "Play Salon, Hsr" at bounding box center [324, 60] width 114 height 12
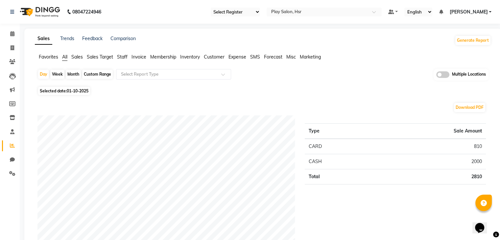
click at [97, 75] on div "Custom Range" at bounding box center [97, 74] width 31 height 9
select select "10"
select select "2025"
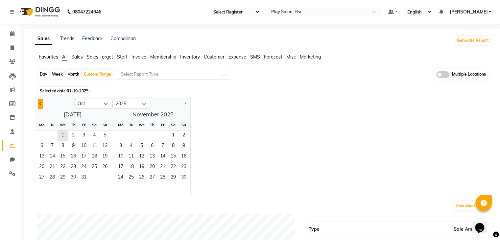
click at [39, 101] on button "Previous month" at bounding box center [40, 104] width 5 height 11
select select "9"
click at [43, 133] on span "1" at bounding box center [42, 136] width 11 height 11
click at [54, 178] on span "30" at bounding box center [52, 178] width 11 height 11
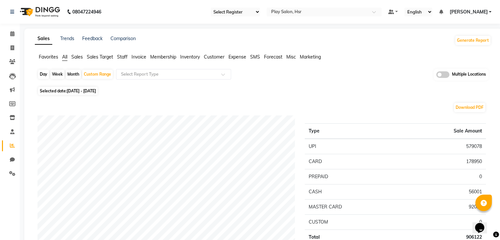
click at [49, 57] on span "Favorites" at bounding box center [48, 57] width 19 height 6
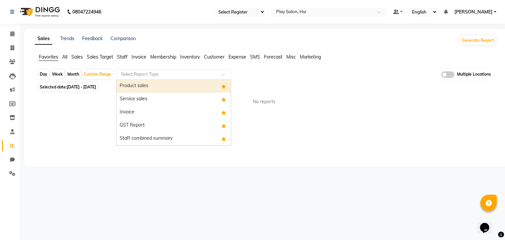
click at [193, 75] on input "text" at bounding box center [167, 74] width 95 height 7
click at [155, 89] on div "Product sales" at bounding box center [173, 86] width 114 height 13
select select "full_report"
select select "csv"
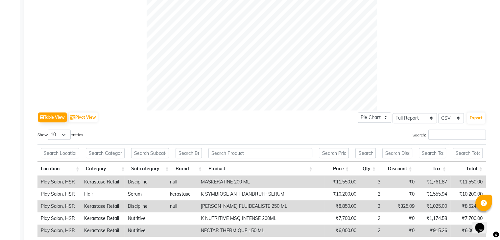
scroll to position [228, 0]
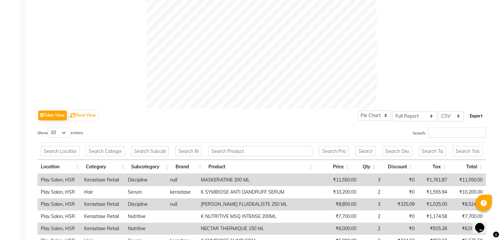
click at [476, 118] on button "Export" at bounding box center [476, 115] width 18 height 11
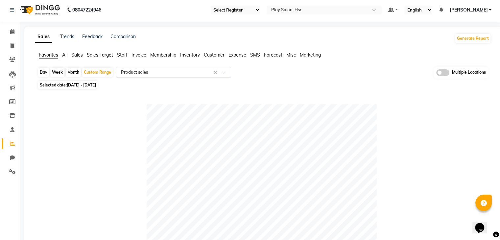
scroll to position [0, 0]
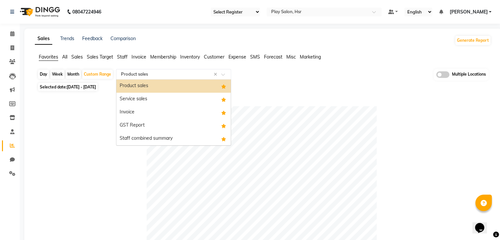
click at [225, 77] on span at bounding box center [225, 76] width 8 height 7
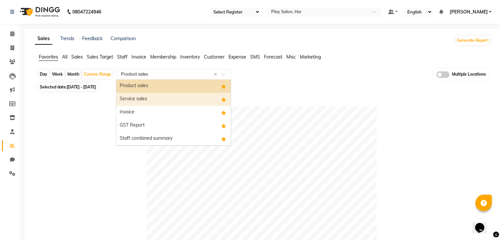
click at [162, 95] on div "Service sales" at bounding box center [173, 99] width 114 height 13
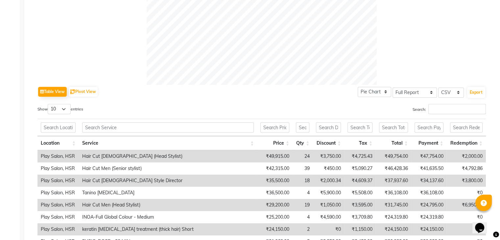
scroll to position [252, 0]
click at [475, 89] on button "Export" at bounding box center [476, 91] width 18 height 11
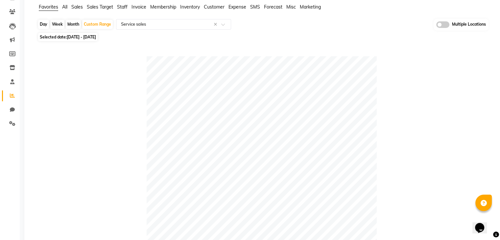
scroll to position [0, 0]
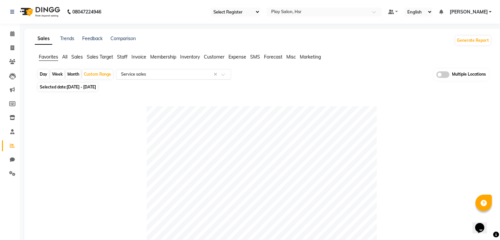
click at [224, 75] on span at bounding box center [225, 76] width 8 height 7
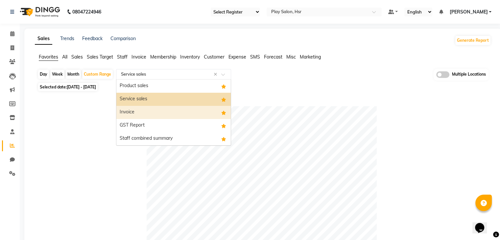
click at [136, 115] on div "Invoice" at bounding box center [173, 112] width 114 height 13
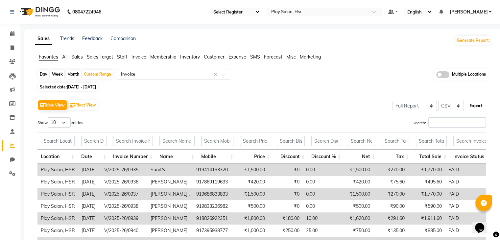
click at [480, 107] on button "Export" at bounding box center [476, 105] width 18 height 11
click at [476, 104] on button "Export" at bounding box center [476, 105] width 18 height 11
click at [477, 106] on button "Export" at bounding box center [476, 105] width 18 height 11
click at [351, 101] on div "Table View Pivot View Select Full Report Filtered Report Select CSV PDF Export" at bounding box center [261, 105] width 449 height 14
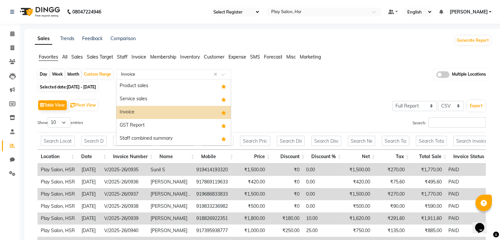
click at [224, 75] on span at bounding box center [225, 76] width 8 height 7
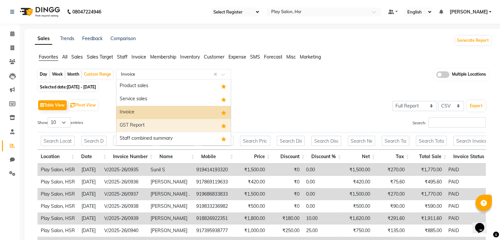
click at [142, 125] on div "GST Report" at bounding box center [173, 125] width 114 height 13
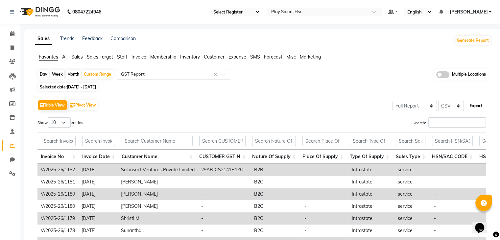
click at [479, 106] on button "Export" at bounding box center [476, 105] width 18 height 11
click at [328, 106] on div "Table View Pivot View Select Full Report Filtered Report Select CSV PDF Export" at bounding box center [261, 105] width 449 height 14
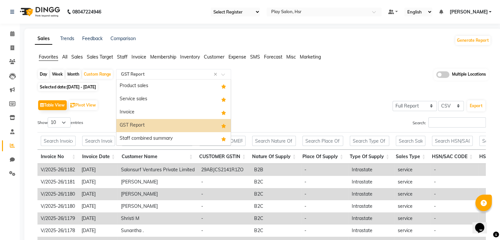
click at [224, 73] on span at bounding box center [225, 76] width 8 height 7
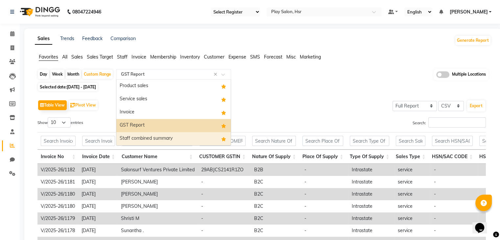
click at [154, 137] on div "Staff combined summary" at bounding box center [173, 138] width 114 height 13
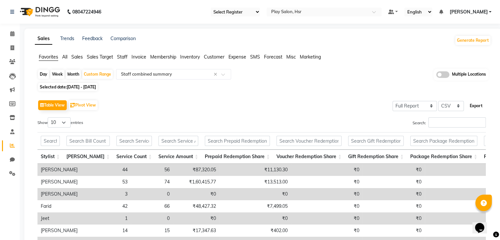
click at [473, 102] on button "Export" at bounding box center [476, 105] width 18 height 11
click at [349, 78] on div "Day Week Month Custom Range Select Report Type × Staff combined summary × Multi…" at bounding box center [262, 75] width 451 height 12
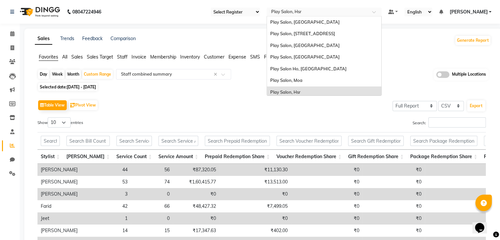
click at [335, 12] on input "text" at bounding box center [317, 12] width 95 height 7
click at [291, 22] on span "Play Salon, Embassy Tech Village" at bounding box center [304, 21] width 69 height 5
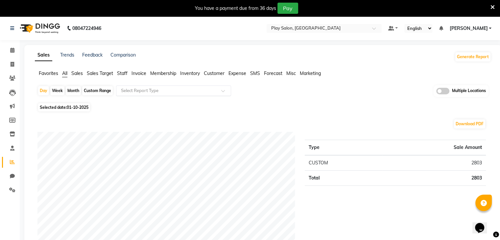
drag, startPoint x: 162, startPoint y: 98, endPoint x: 166, endPoint y: 91, distance: 7.7
click at [166, 91] on div "Day Week Month Custom Range Select Report Type Multiple Locations" at bounding box center [262, 93] width 451 height 16
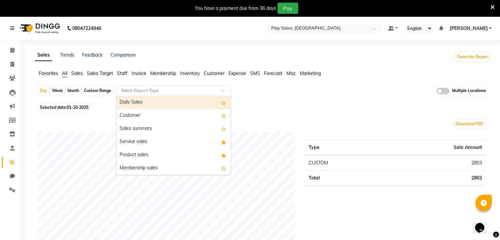
click at [166, 91] on input "text" at bounding box center [167, 90] width 95 height 7
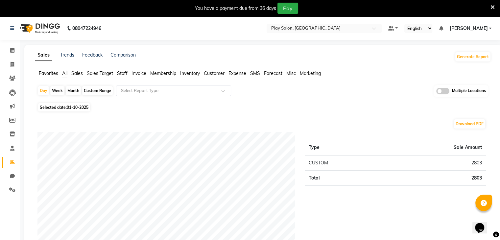
click at [96, 88] on div "Custom Range" at bounding box center [97, 90] width 31 height 9
select select "10"
select select "2025"
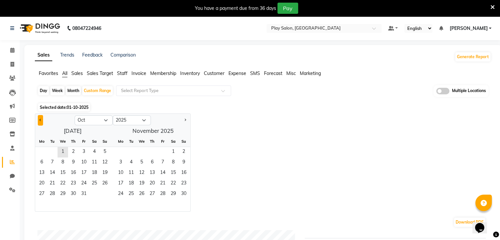
click at [39, 121] on button "Previous month" at bounding box center [40, 120] width 5 height 11
select select "9"
click at [39, 153] on span "1" at bounding box center [42, 152] width 11 height 11
click at [49, 194] on span "30" at bounding box center [52, 194] width 11 height 11
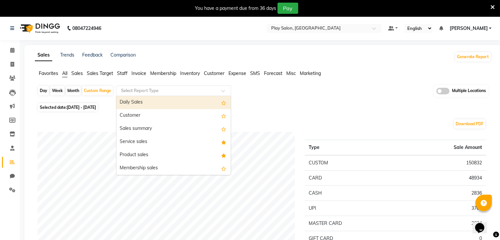
click at [219, 91] on div at bounding box center [173, 90] width 114 height 7
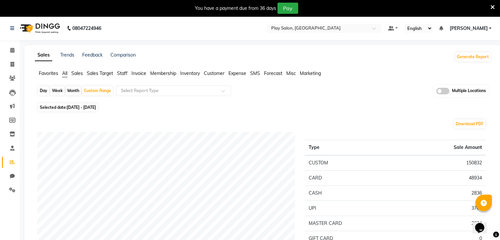
click at [42, 73] on span "Favorites" at bounding box center [48, 73] width 19 height 6
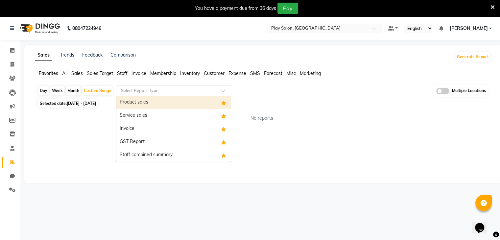
click at [141, 93] on input "text" at bounding box center [167, 90] width 95 height 7
click at [138, 107] on div "Product sales" at bounding box center [173, 102] width 114 height 13
select select "filtered_report"
select select "csv"
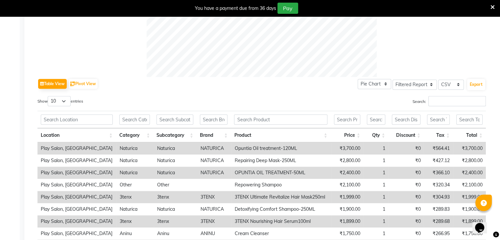
scroll to position [282, 0]
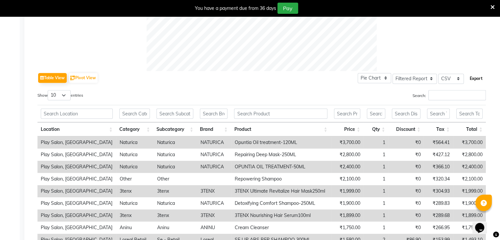
click at [476, 76] on button "Export" at bounding box center [476, 78] width 18 height 11
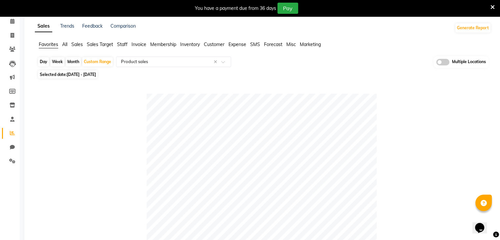
scroll to position [0, 0]
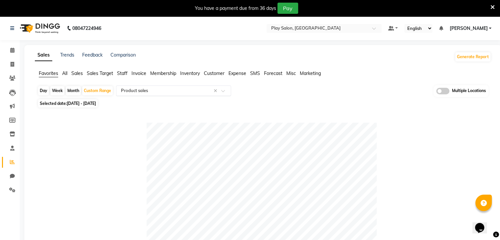
click at [225, 92] on span at bounding box center [225, 92] width 8 height 7
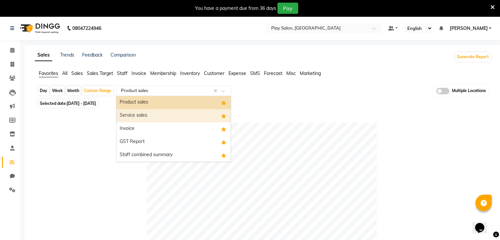
click at [162, 112] on div "Service sales" at bounding box center [173, 115] width 114 height 13
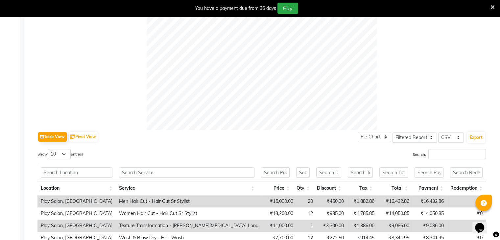
scroll to position [223, 0]
click at [475, 136] on button "Export" at bounding box center [476, 137] width 18 height 11
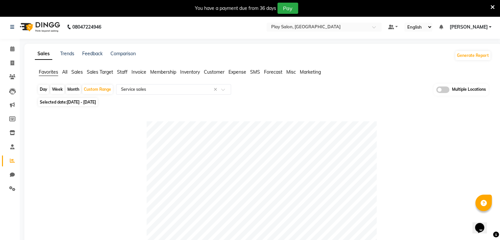
scroll to position [0, 0]
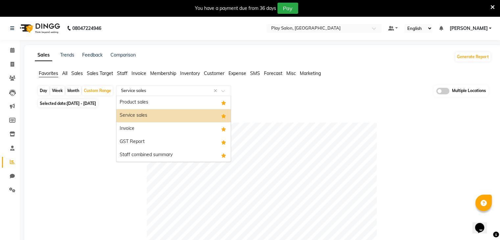
click at [224, 90] on span at bounding box center [225, 92] width 8 height 7
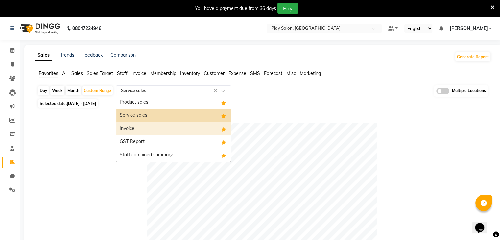
click at [125, 130] on div "Invoice" at bounding box center [173, 128] width 114 height 13
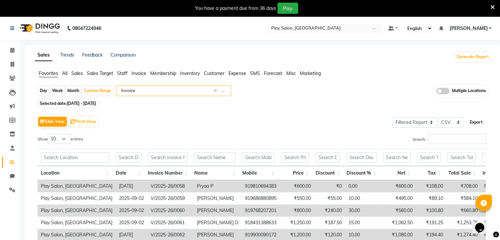
click at [477, 122] on button "Export" at bounding box center [476, 122] width 18 height 11
click at [475, 122] on button "Export" at bounding box center [476, 122] width 18 height 11
click at [268, 119] on div "Table View Pivot View Select Full Report Filtered Report Select CSV PDF Export" at bounding box center [261, 122] width 449 height 14
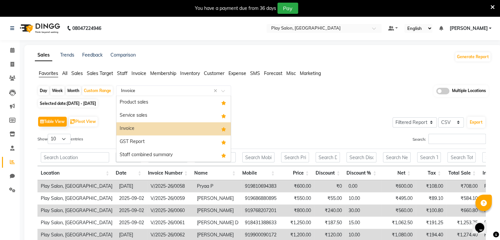
click at [225, 92] on span at bounding box center [225, 92] width 8 height 7
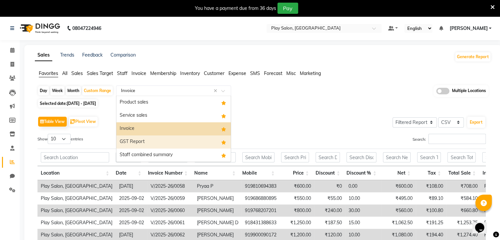
click at [151, 141] on div "GST Report" at bounding box center [173, 141] width 114 height 13
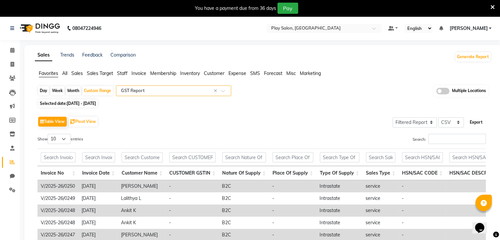
click at [475, 119] on button "Export" at bounding box center [476, 122] width 18 height 11
click at [301, 138] on div "Search:" at bounding box center [376, 140] width 219 height 13
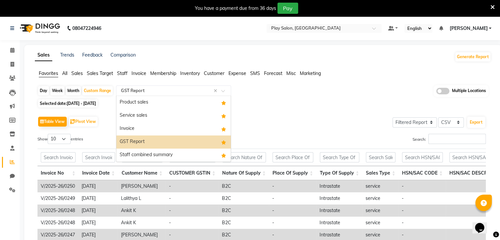
click at [224, 92] on span at bounding box center [225, 92] width 8 height 7
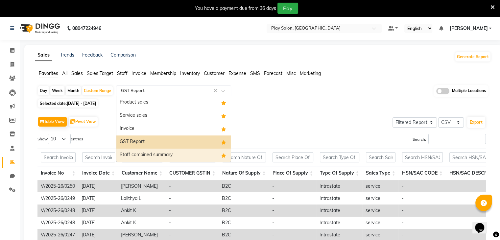
click at [137, 154] on div "Staff combined summary" at bounding box center [173, 155] width 114 height 13
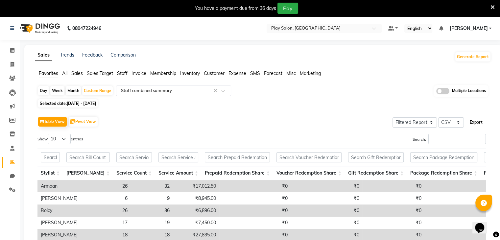
click at [476, 121] on button "Export" at bounding box center [476, 122] width 18 height 11
click at [313, 100] on div "Selected date: [DATE] - [DATE]" at bounding box center [264, 103] width 454 height 7
click at [373, 28] on span at bounding box center [376, 30] width 8 height 7
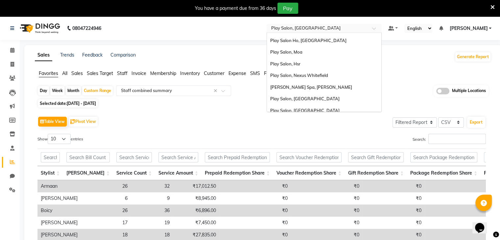
scroll to position [49, 0]
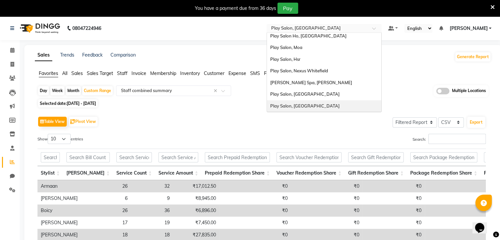
click at [294, 103] on span "Play Salon, [GEOGRAPHIC_DATA]" at bounding box center [304, 105] width 69 height 5
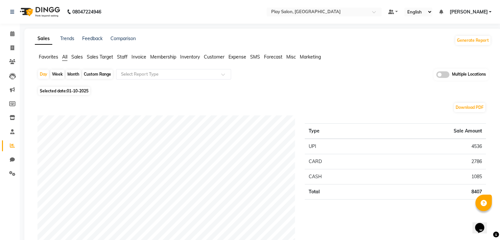
click at [101, 73] on div "Custom Range" at bounding box center [97, 74] width 31 height 9
select select "10"
select select "2025"
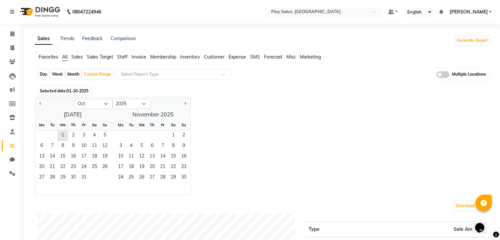
click at [35, 104] on ngb-datepicker "Jan Feb Mar Apr May Jun [DATE] Aug Sep Oct Nov D[DATE] 2016 2017 2018 2019 2020…" at bounding box center [113, 146] width 156 height 98
click at [43, 104] on button "Previous month" at bounding box center [40, 104] width 5 height 11
select select "9"
click at [38, 134] on span "1" at bounding box center [42, 136] width 11 height 11
click at [52, 177] on span "30" at bounding box center [52, 178] width 11 height 11
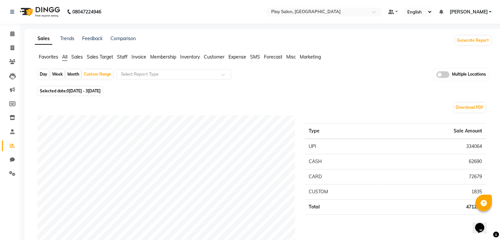
click at [50, 56] on span "Favorites" at bounding box center [48, 57] width 19 height 6
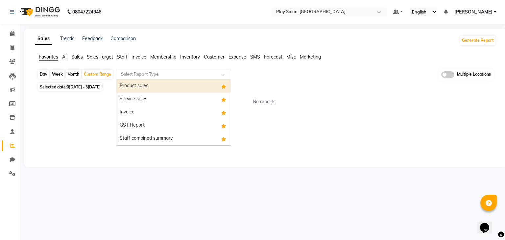
click at [175, 74] on input "text" at bounding box center [167, 74] width 95 height 7
click at [162, 85] on div "Product sales" at bounding box center [173, 86] width 114 height 13
select select "filtered_report"
select select "csv"
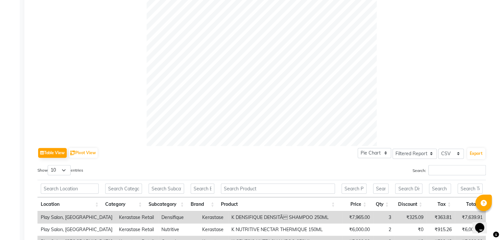
scroll to position [191, 0]
click at [475, 151] on button "Export" at bounding box center [476, 153] width 18 height 11
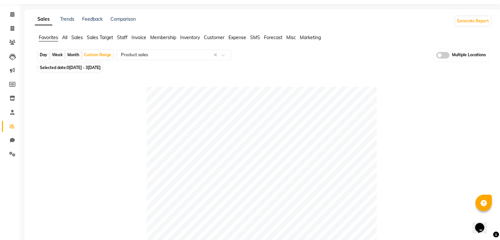
scroll to position [11, 0]
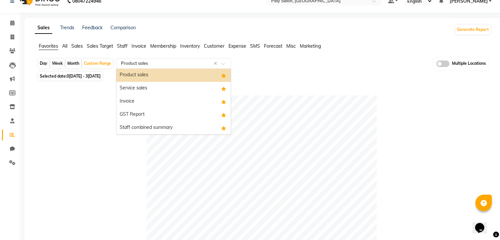
click at [224, 63] on span at bounding box center [225, 65] width 8 height 7
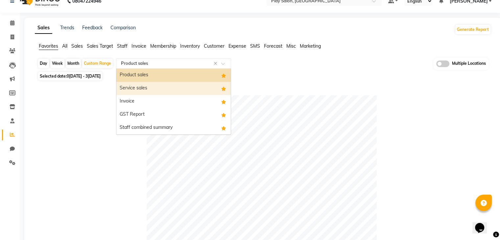
click at [165, 83] on div "Service sales" at bounding box center [173, 88] width 114 height 13
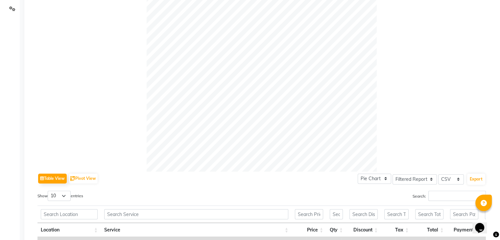
scroll to position [165, 0]
click at [478, 177] on button "Export" at bounding box center [476, 178] width 18 height 11
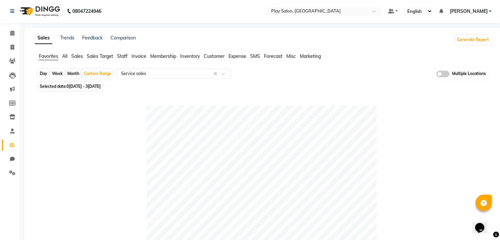
scroll to position [0, 0]
click at [222, 74] on span at bounding box center [225, 76] width 8 height 7
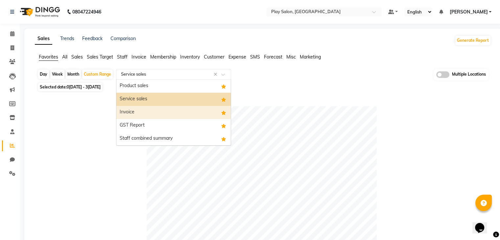
click at [140, 107] on div "Invoice" at bounding box center [173, 112] width 114 height 13
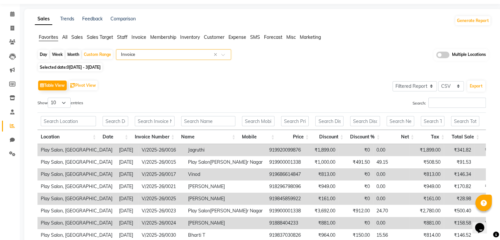
scroll to position [19, 0]
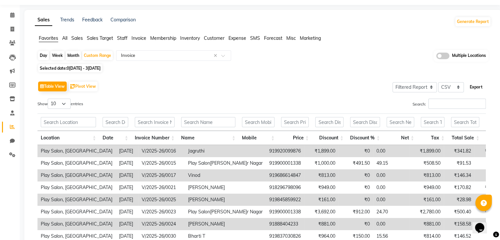
click at [478, 85] on button "Export" at bounding box center [476, 87] width 18 height 11
click at [346, 55] on div "Day Week Month Custom Range Select Report Type × Invoice × Multiple Locations" at bounding box center [262, 56] width 451 height 12
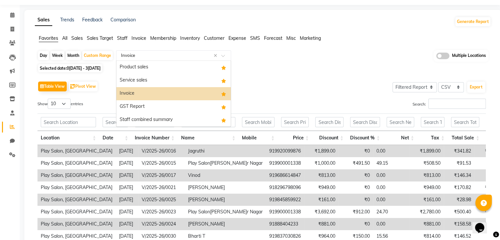
click at [226, 54] on span at bounding box center [225, 57] width 8 height 7
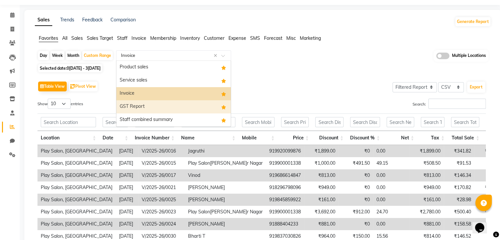
click at [136, 106] on div "GST Report" at bounding box center [173, 106] width 114 height 13
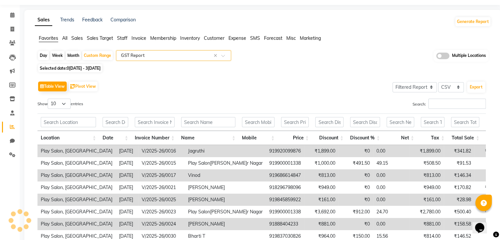
scroll to position [0, 0]
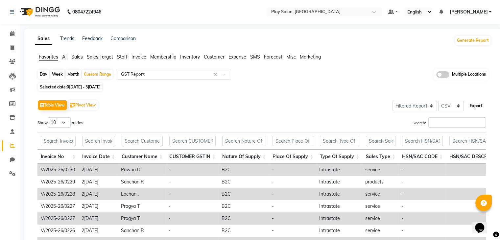
click at [476, 103] on button "Export" at bounding box center [476, 105] width 18 height 11
click at [324, 95] on div "Table View Pivot View Select Full Report Filtered Report Select CSV PDF Export …" at bounding box center [261, 206] width 459 height 226
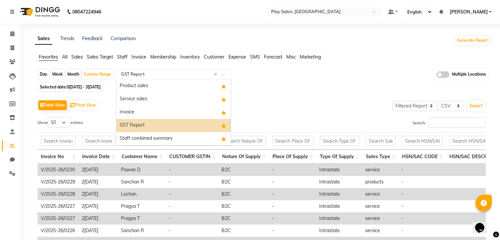
click at [223, 72] on div at bounding box center [173, 74] width 114 height 7
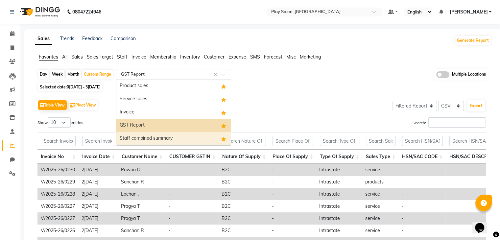
click at [158, 136] on div "Staff combined summary" at bounding box center [173, 138] width 114 height 13
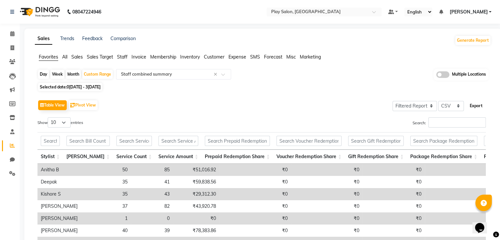
click at [477, 106] on button "Export" at bounding box center [476, 105] width 18 height 11
click at [345, 90] on div "Day Week Month Custom Range Select Report Type × Staff combined summary × Multi…" at bounding box center [263, 188] width 456 height 238
